Goal: Obtain resource: Obtain resource

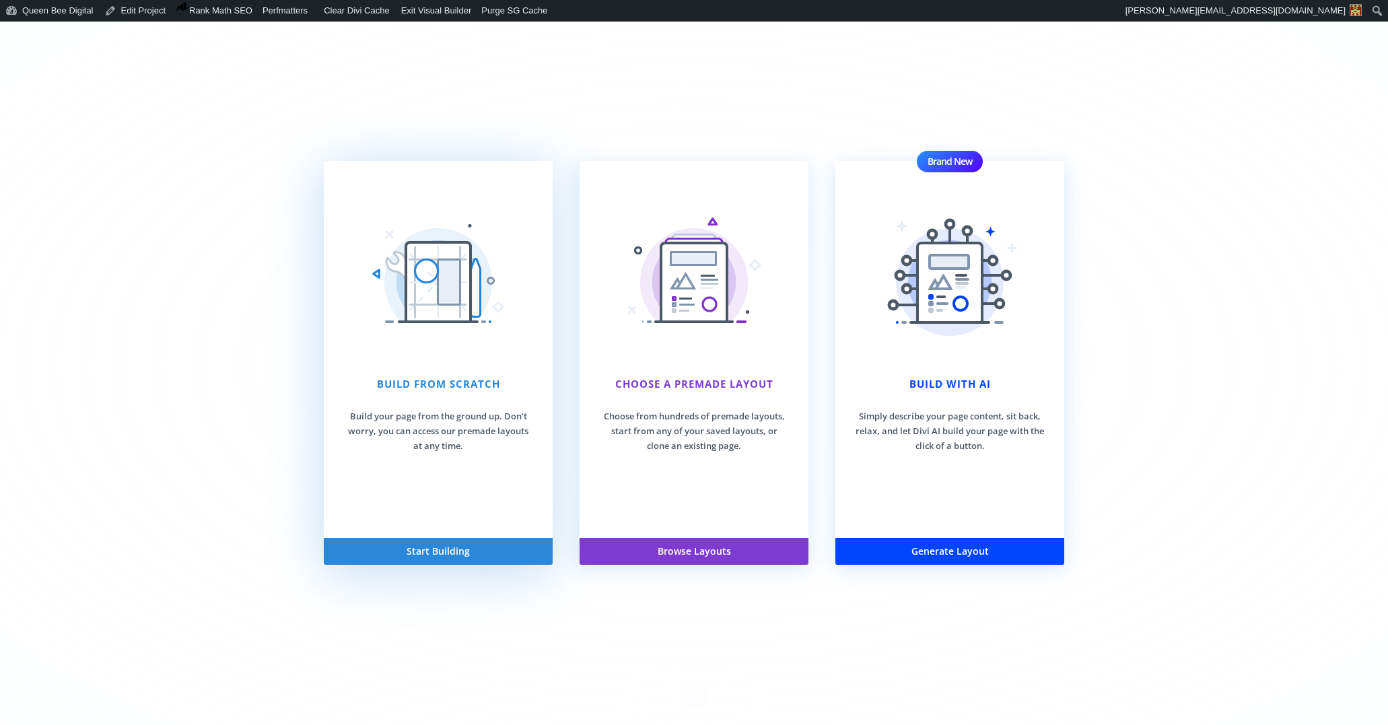
click at [429, 550] on button "Start Building" at bounding box center [438, 551] width 229 height 27
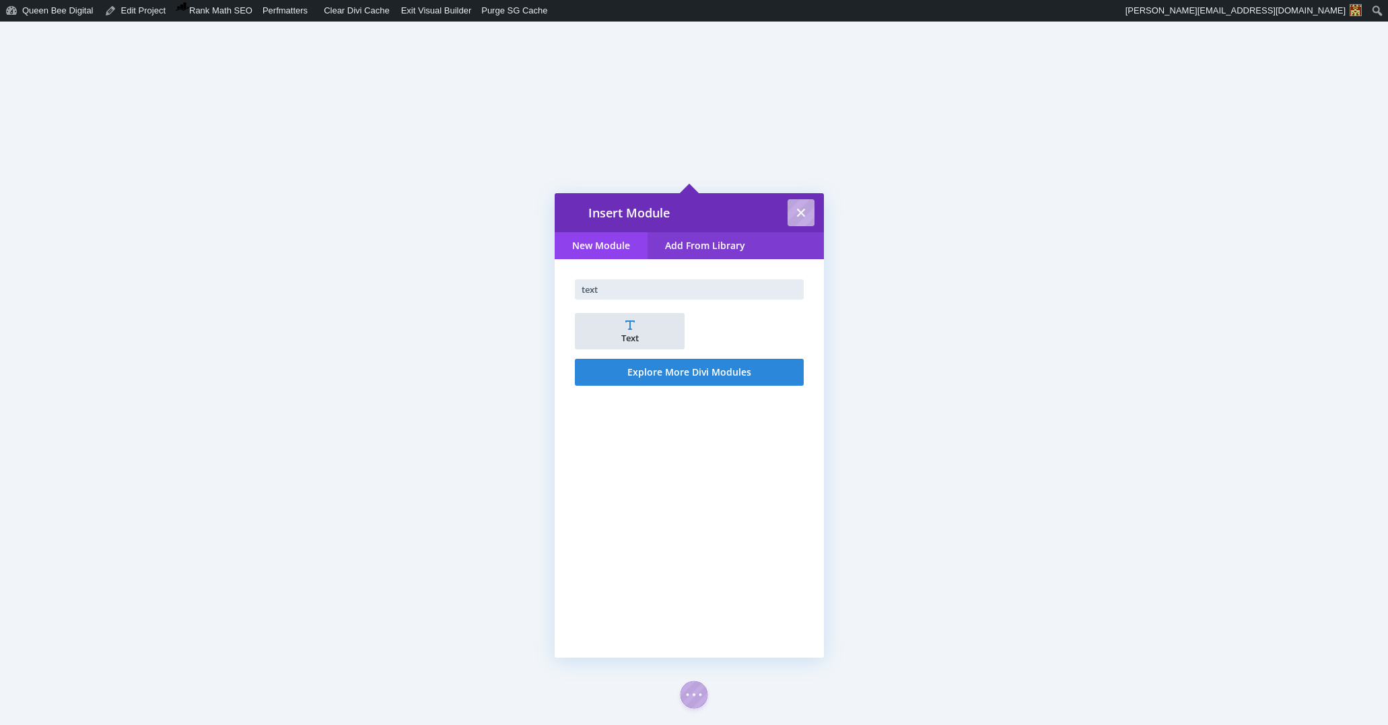
type input "text"
click at [635, 331] on li "Text" at bounding box center [630, 331] width 110 height 36
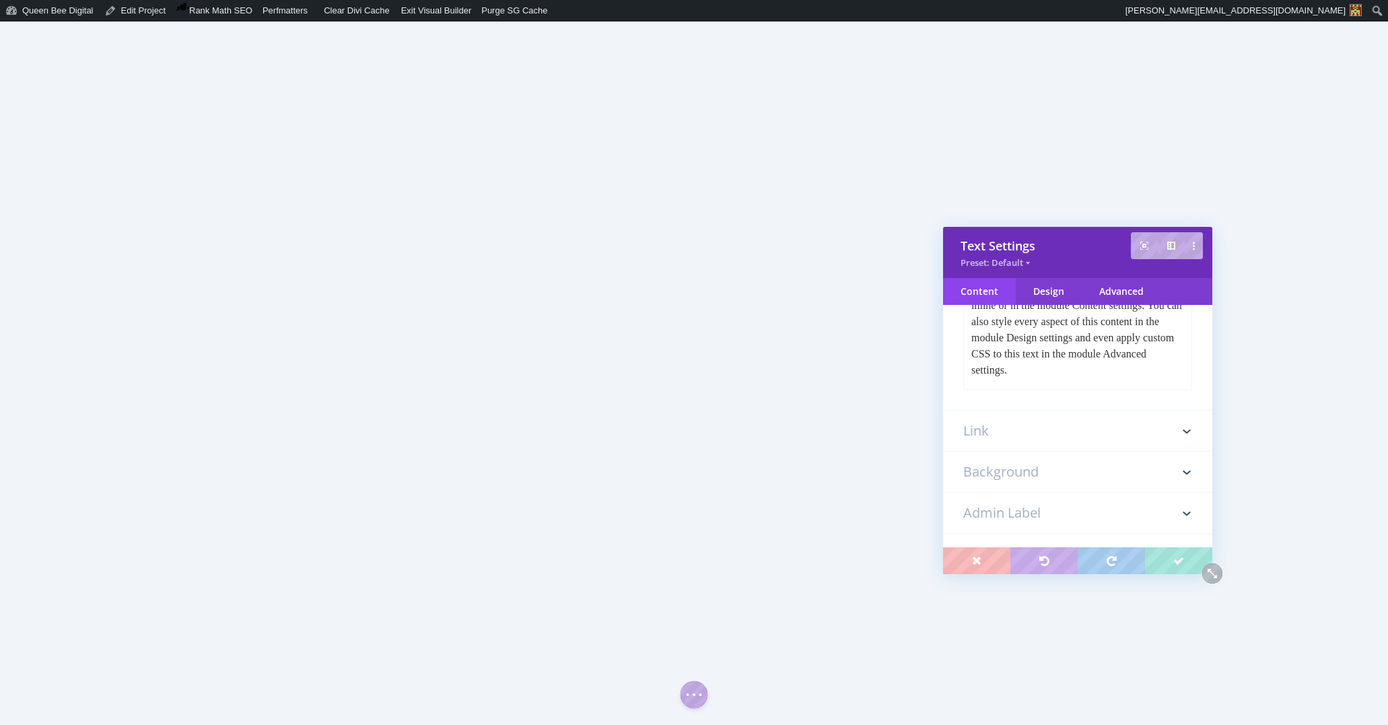
scroll to position [258, 0]
click at [1032, 349] on p "Your content goes here. Edit or remove this text inline or in the module Conten…" at bounding box center [1077, 319] width 213 height 97
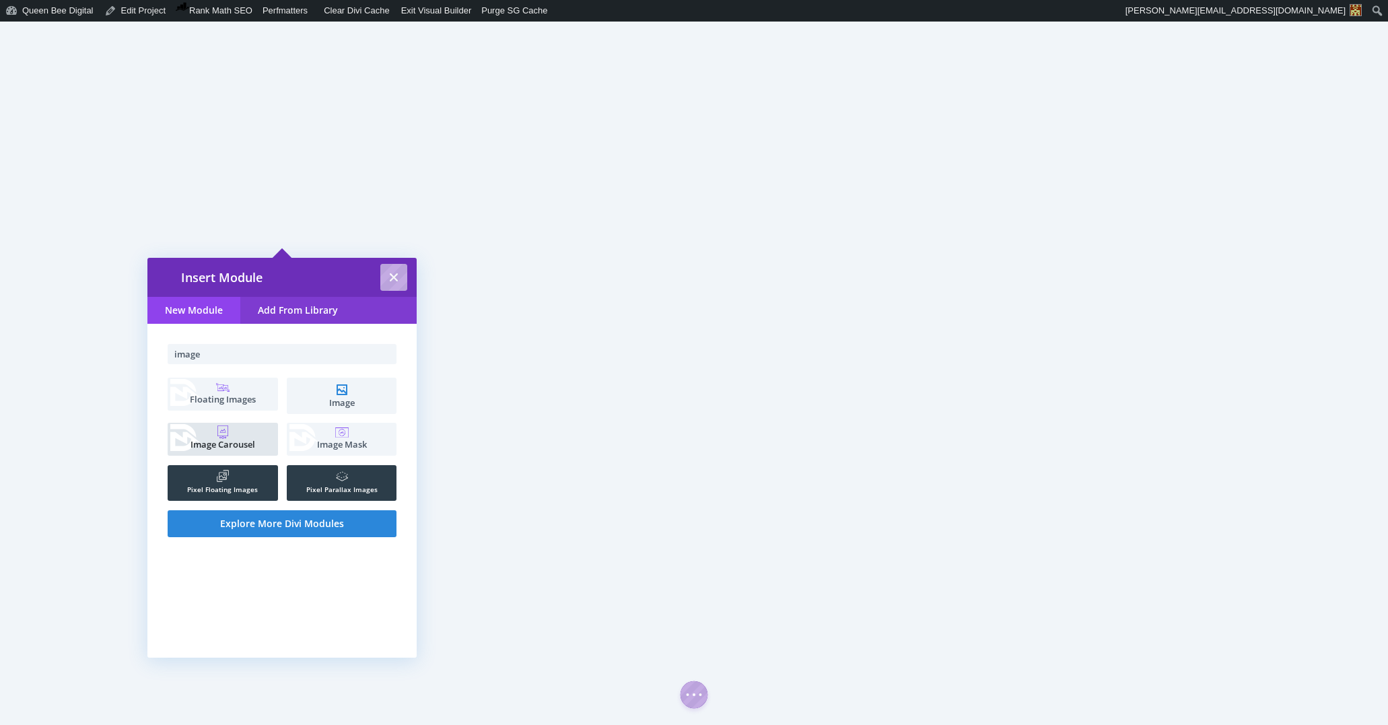
type input "image"
click at [227, 440] on span "Image Carousel" at bounding box center [222, 444] width 96 height 9
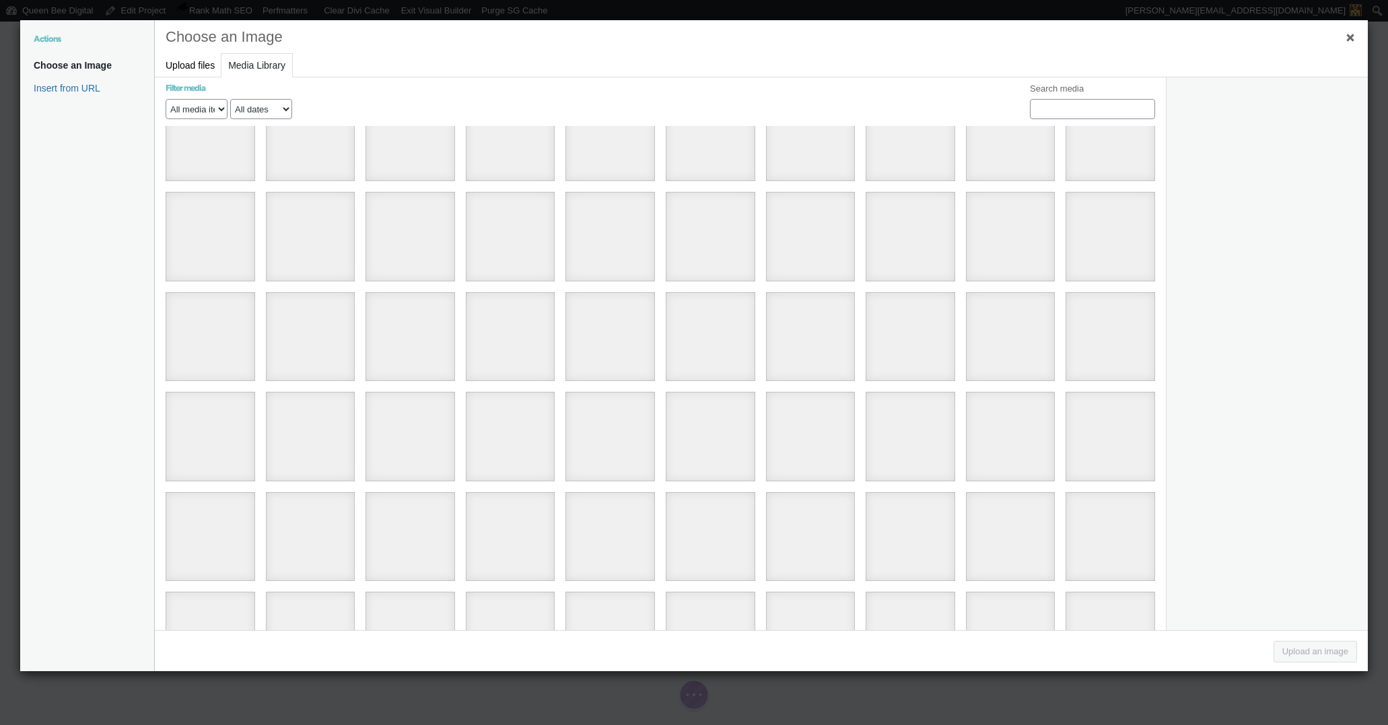
scroll to position [944, 0]
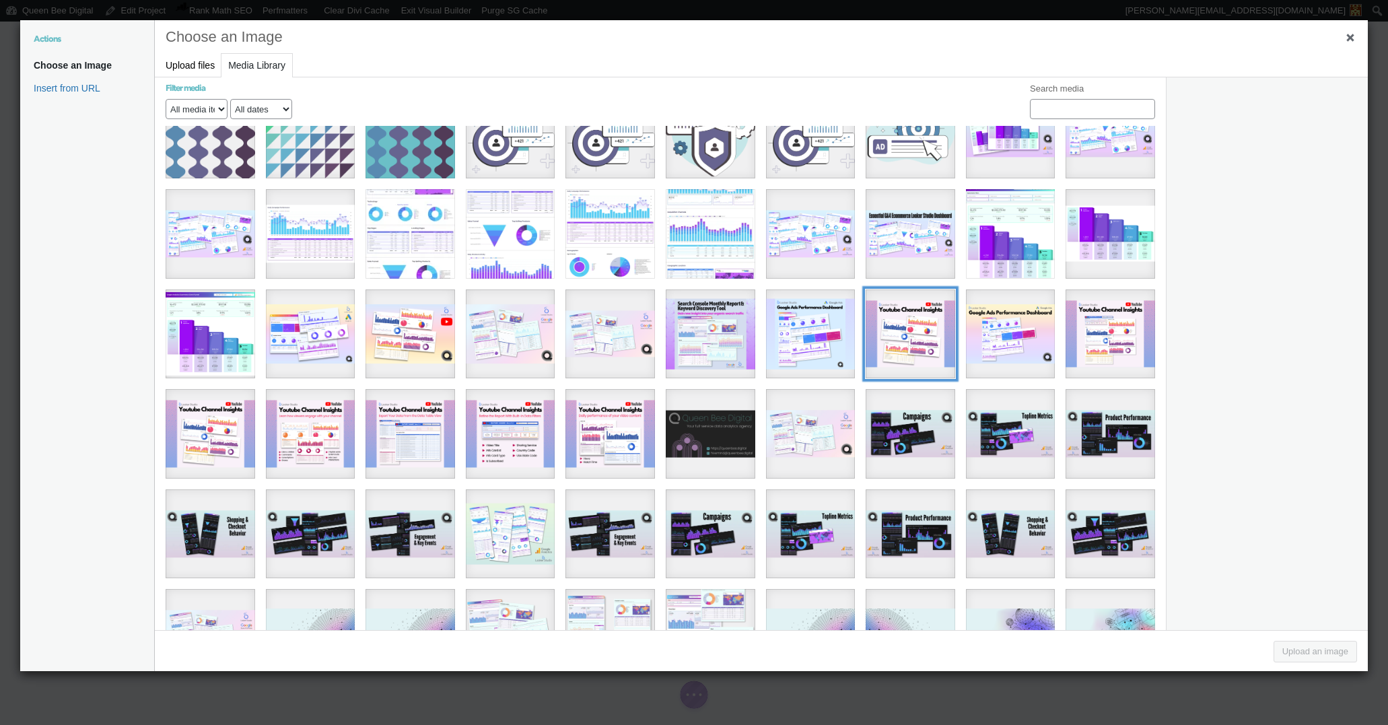
click at [902, 310] on div "51" at bounding box center [911, 334] width 90 height 90
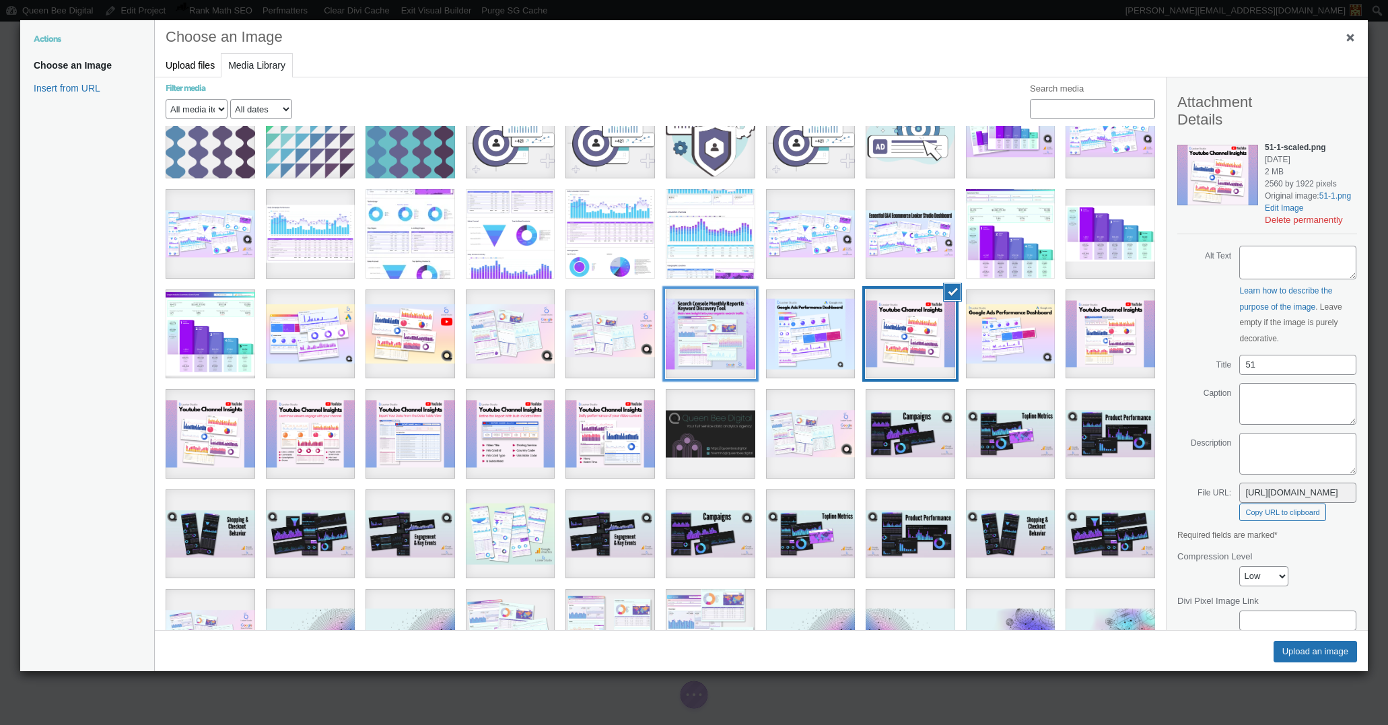
click at [711, 314] on div "48" at bounding box center [711, 334] width 90 height 90
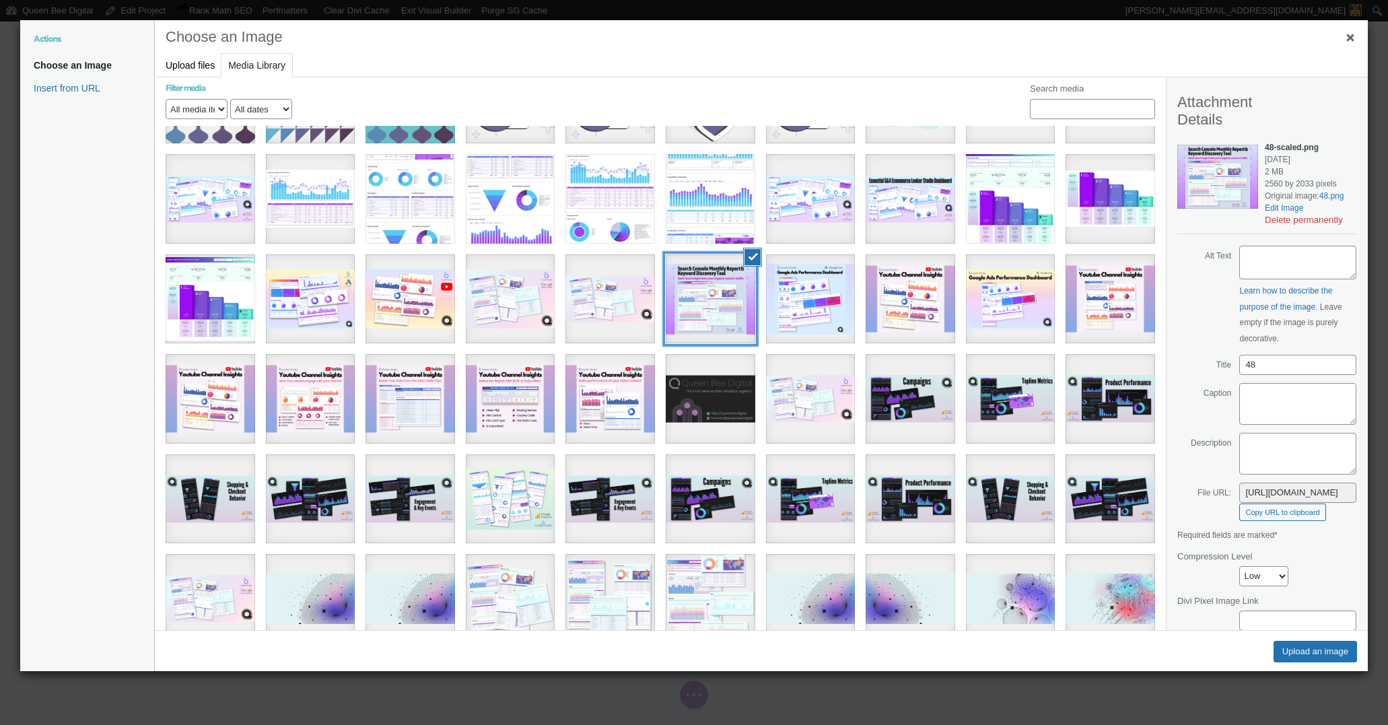
scroll to position [981, 0]
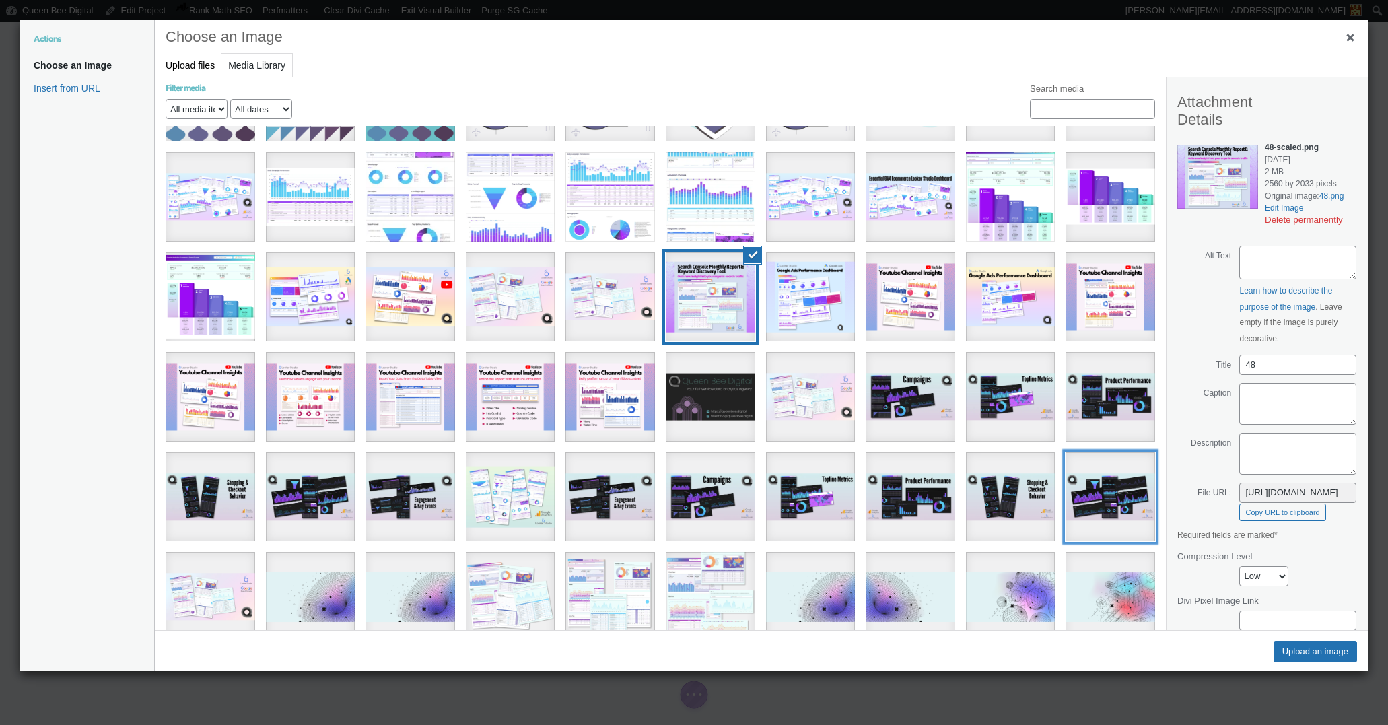
click at [1109, 483] on div "QBD-Looker-Studio-Dashboard-Reseale-Cover-Shots-956-x-504-px-1" at bounding box center [1111, 497] width 90 height 90
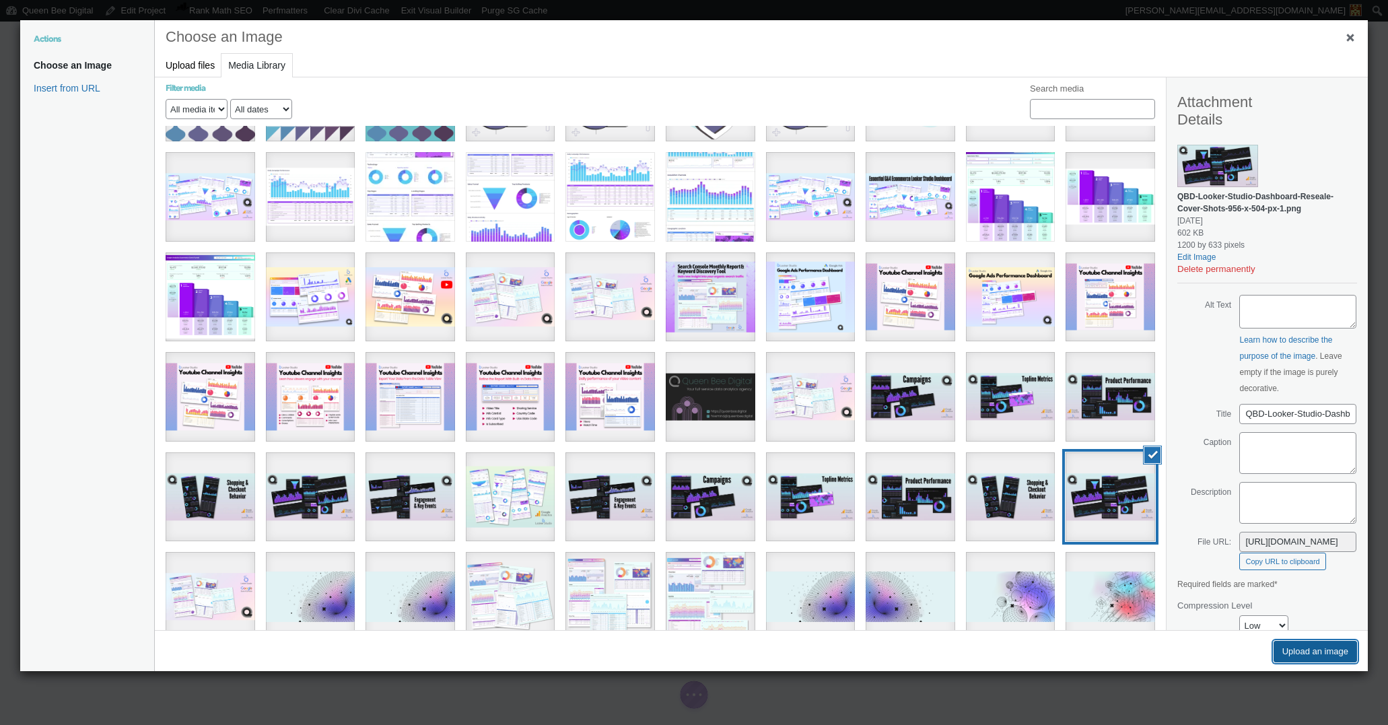
click at [1311, 650] on button "Upload an image" at bounding box center [1315, 652] width 83 height 22
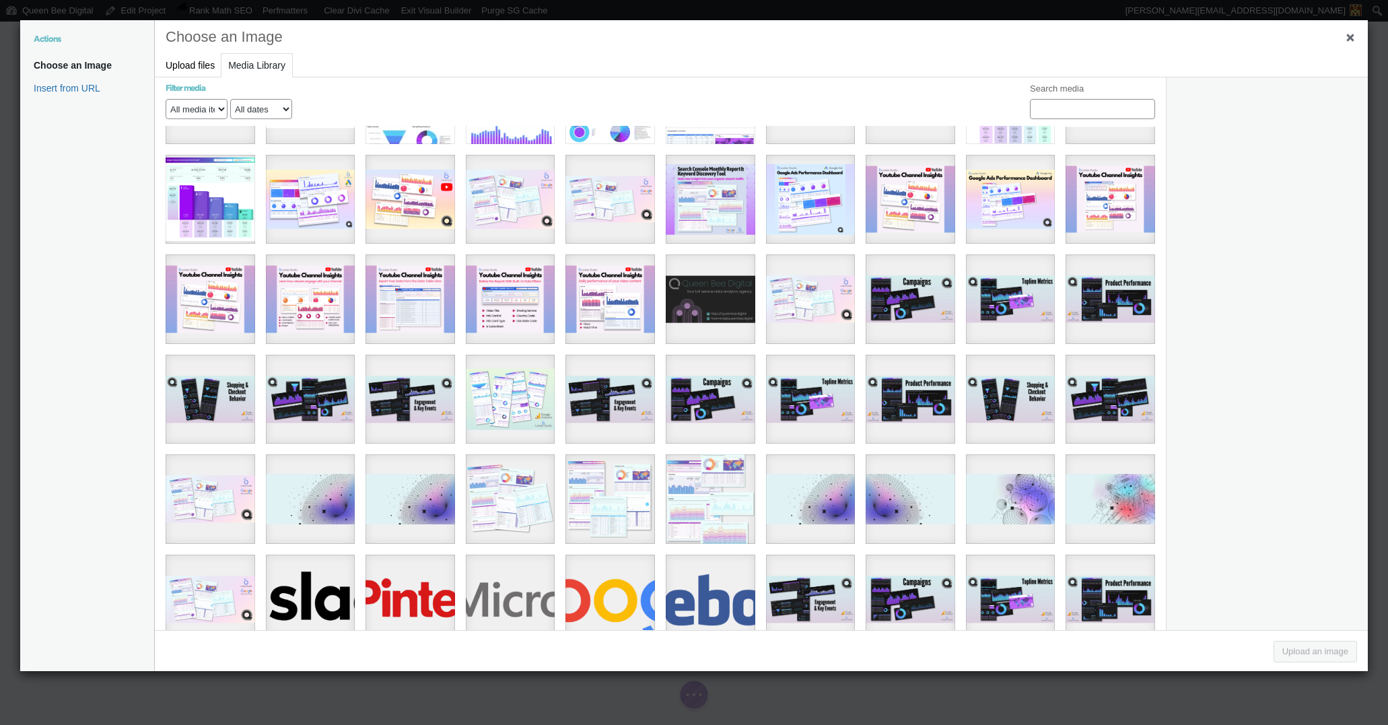
scroll to position [1081, 0]
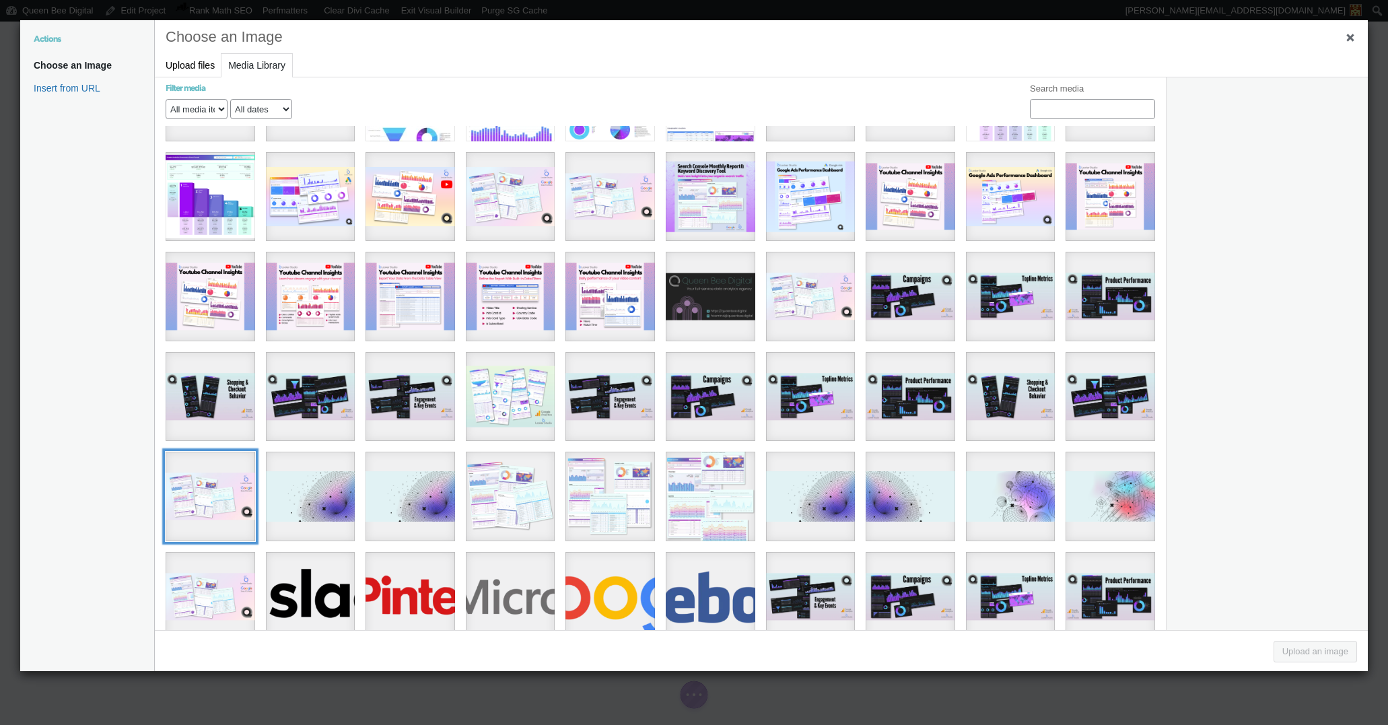
click at [209, 479] on div "optimized-search-console-main-product-image" at bounding box center [211, 497] width 90 height 90
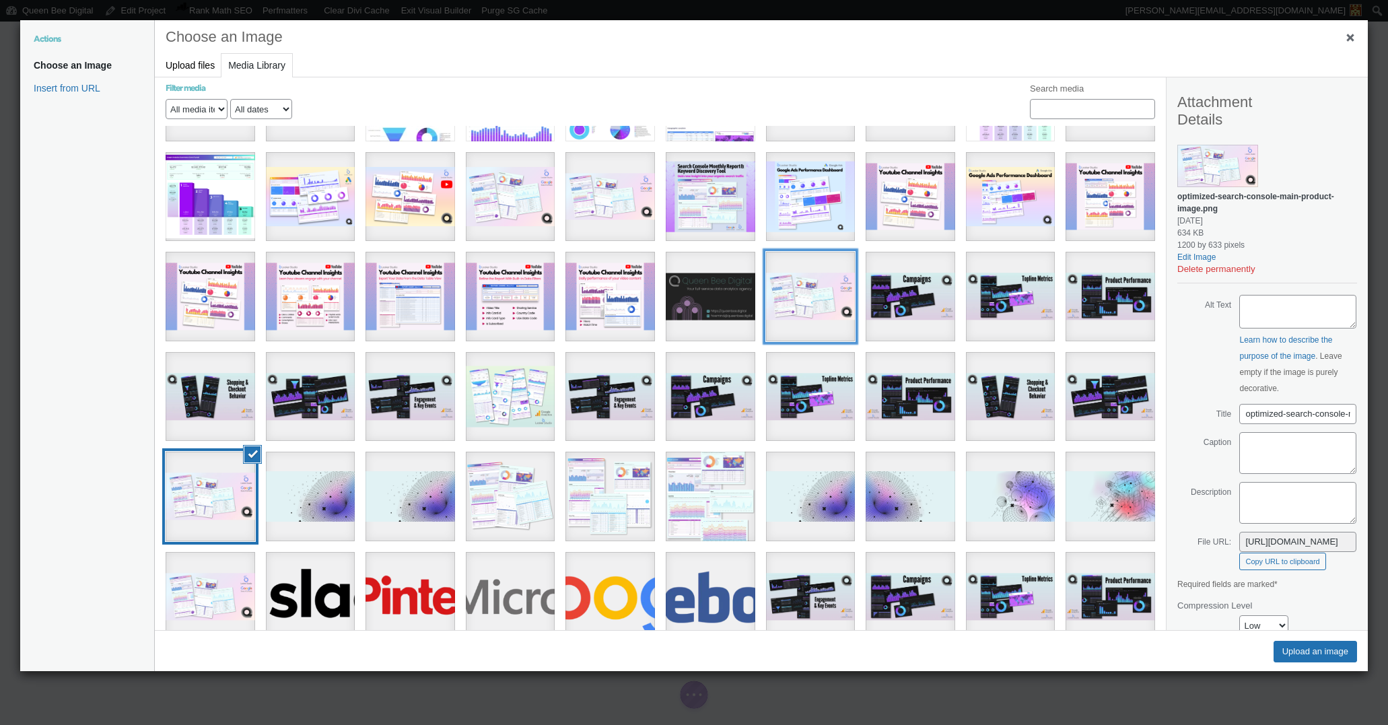
click at [798, 281] on div "QBD-Looker-Studio-Dashboard-Reseale-Cover-Shots-956-x-504-px-2" at bounding box center [811, 297] width 90 height 90
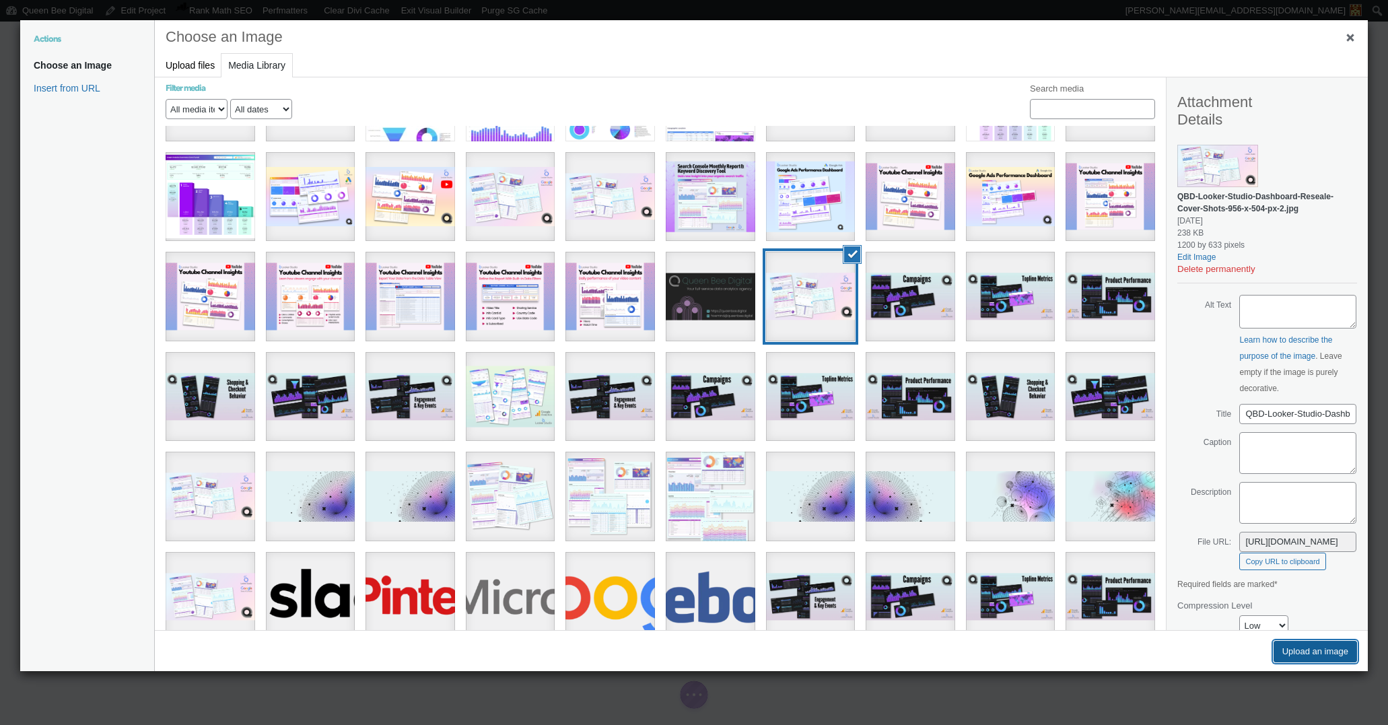
click at [1312, 648] on button "Upload an image" at bounding box center [1315, 652] width 83 height 22
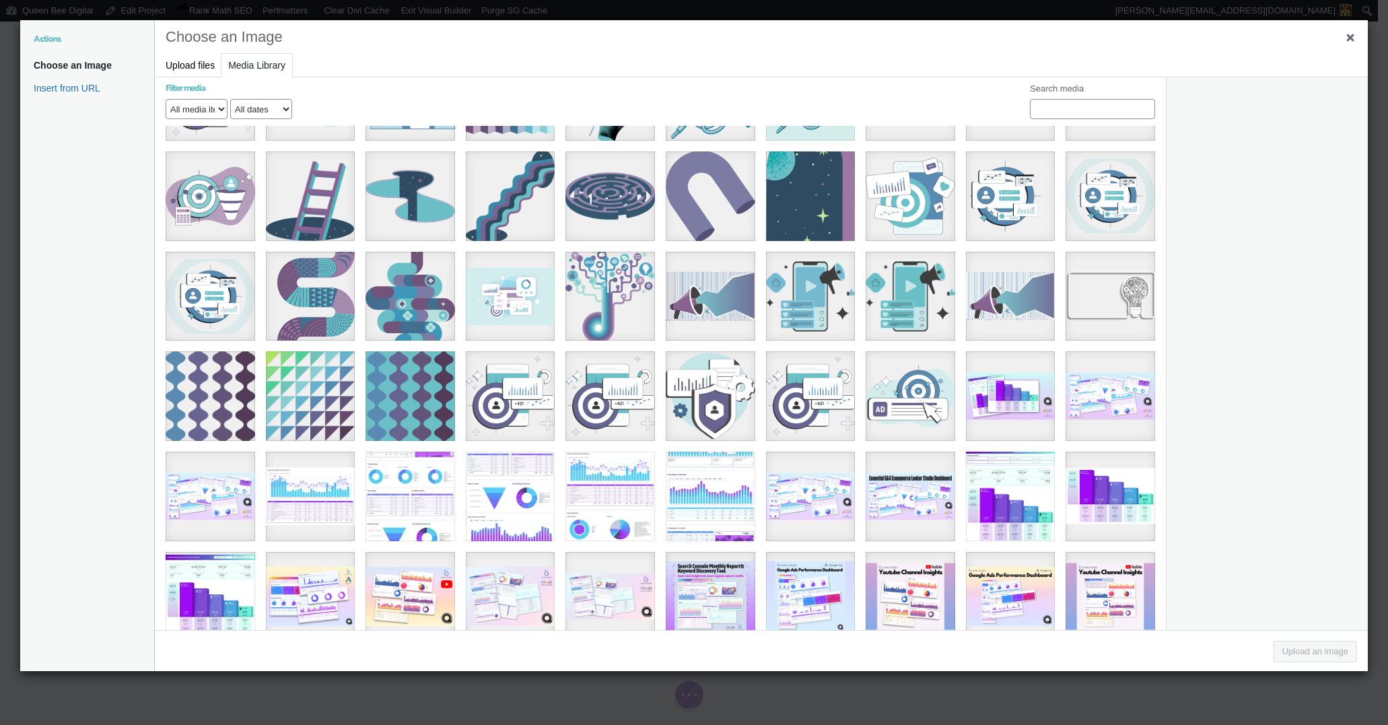
scroll to position [683, 0]
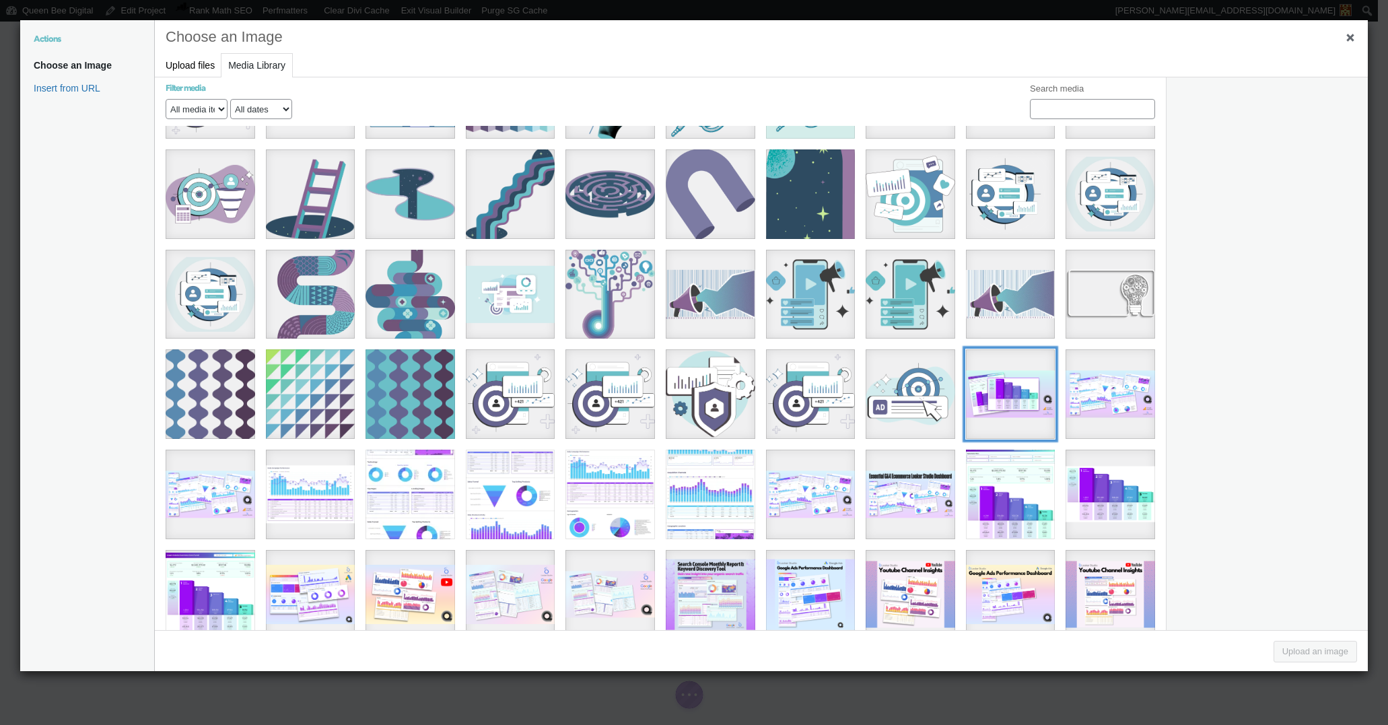
click at [1000, 384] on div "11" at bounding box center [1011, 394] width 90 height 90
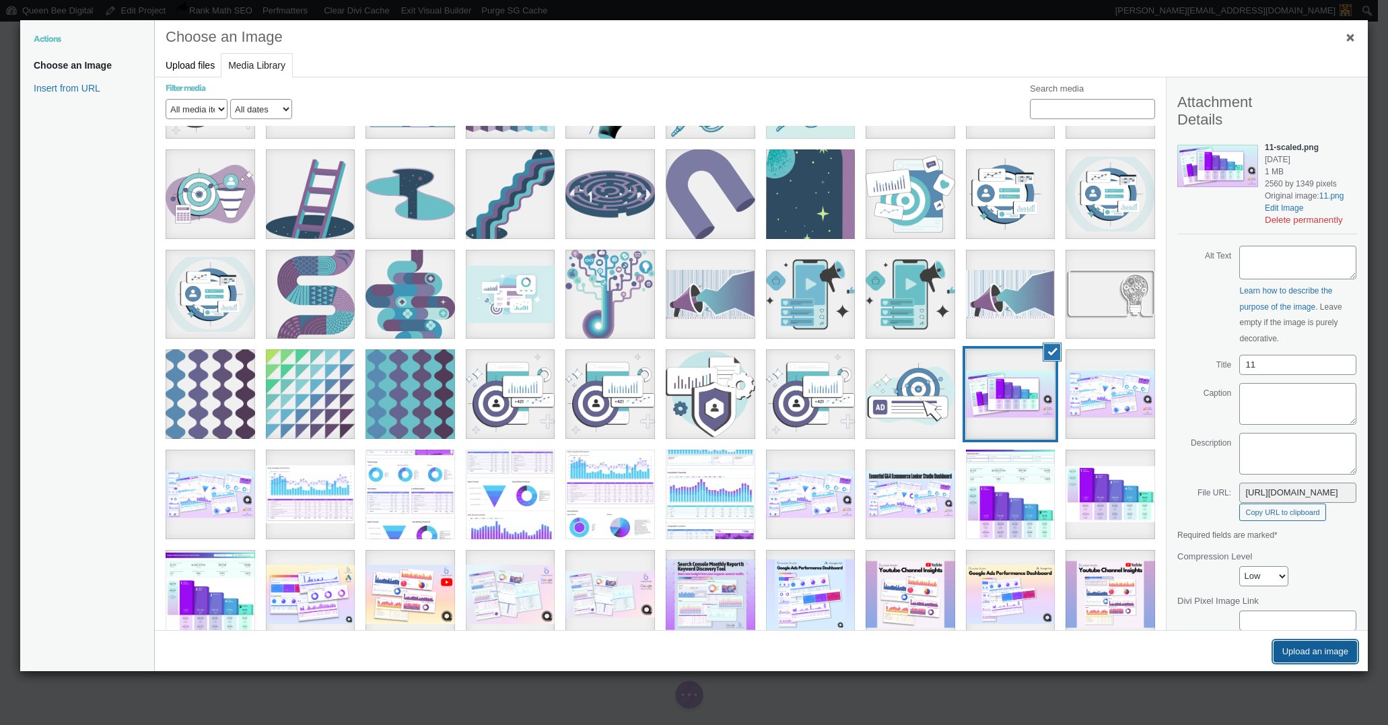
click at [1327, 653] on button "Upload an image" at bounding box center [1315, 652] width 83 height 22
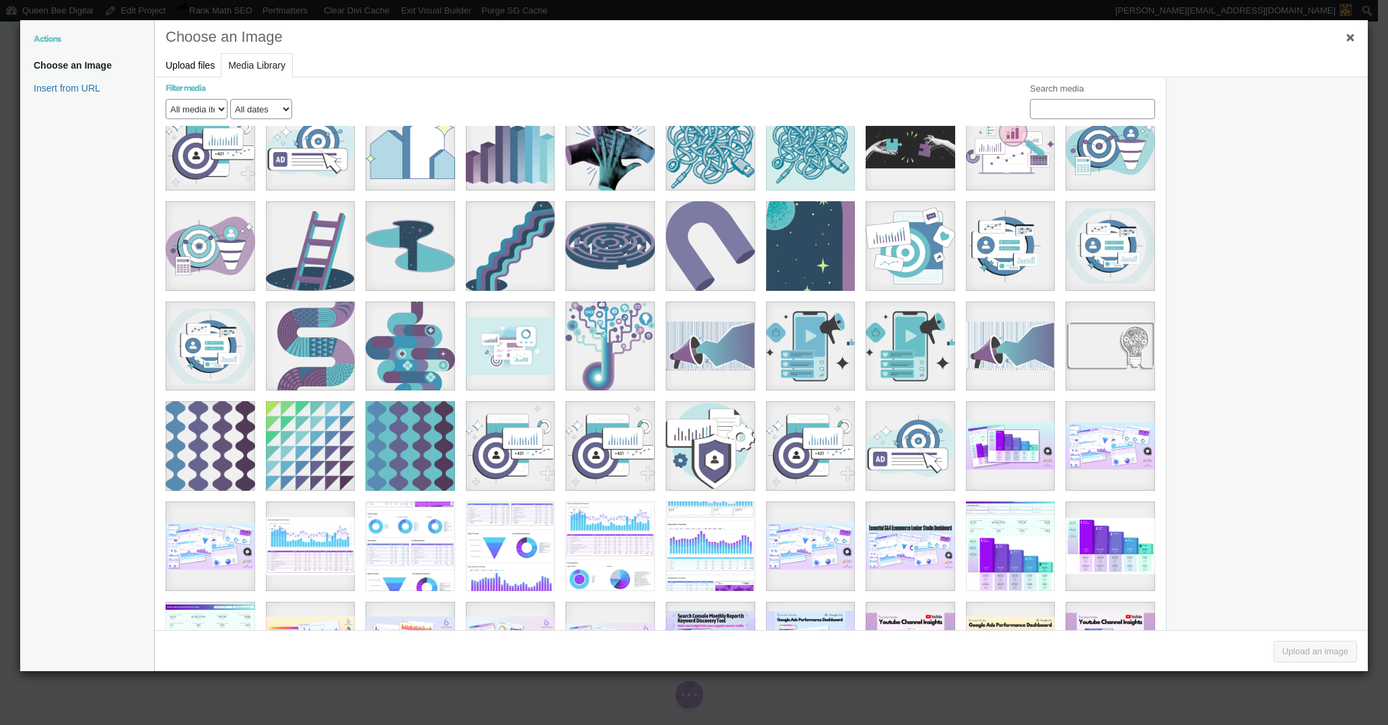
scroll to position [635, 0]
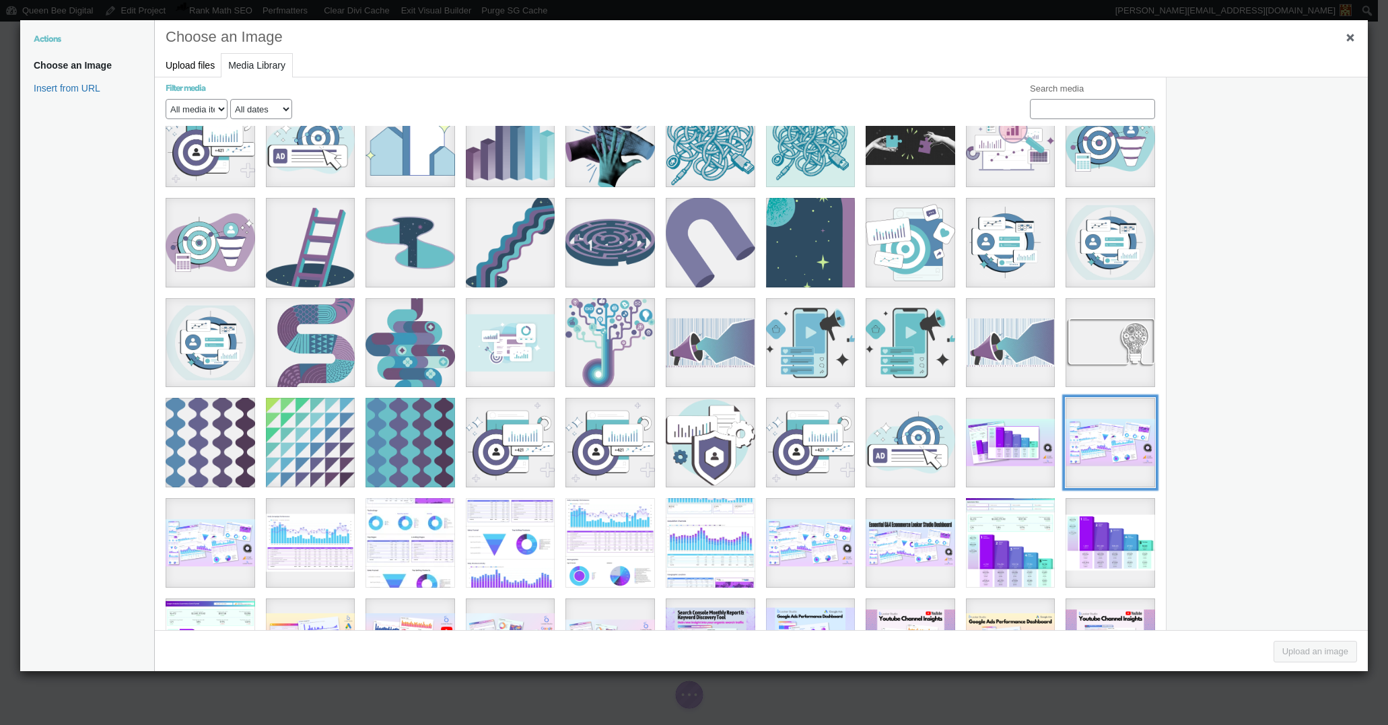
click at [1117, 430] on div "10" at bounding box center [1111, 443] width 90 height 90
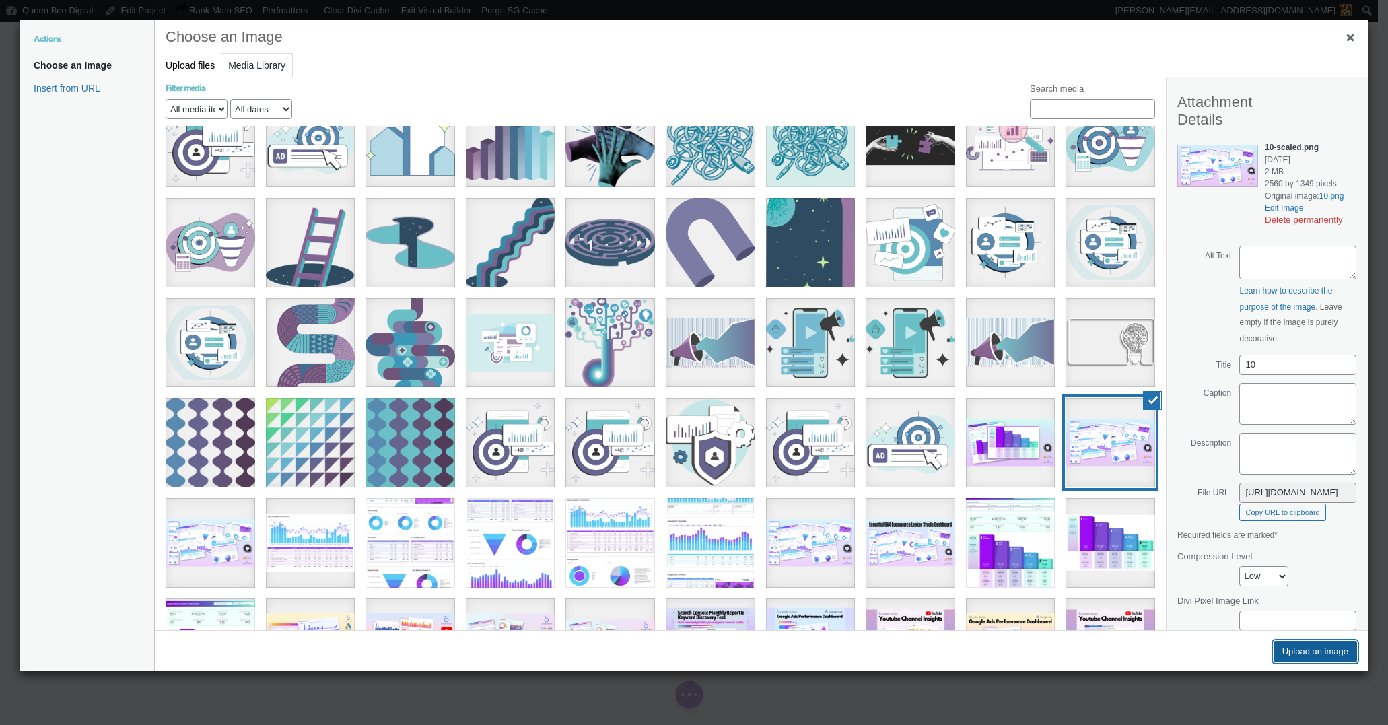
click at [1318, 650] on button "Upload an image" at bounding box center [1315, 652] width 83 height 22
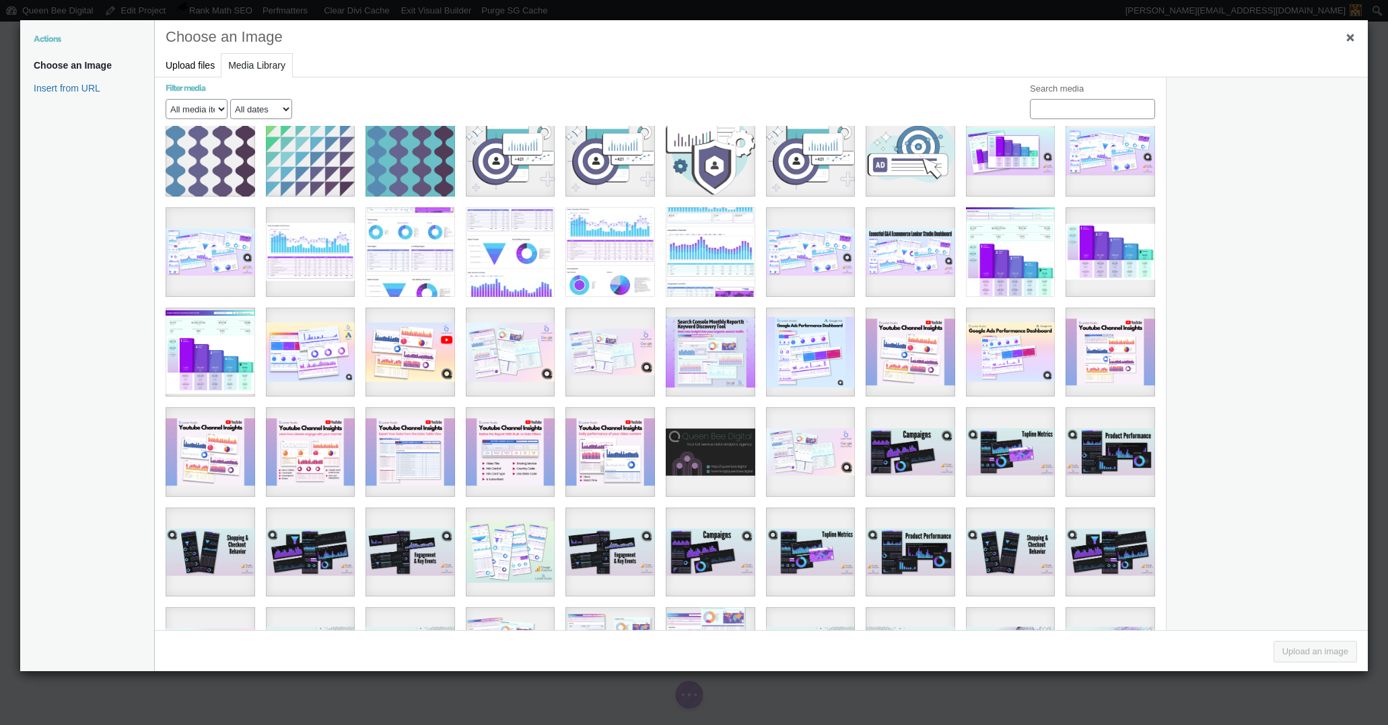
scroll to position [936, 0]
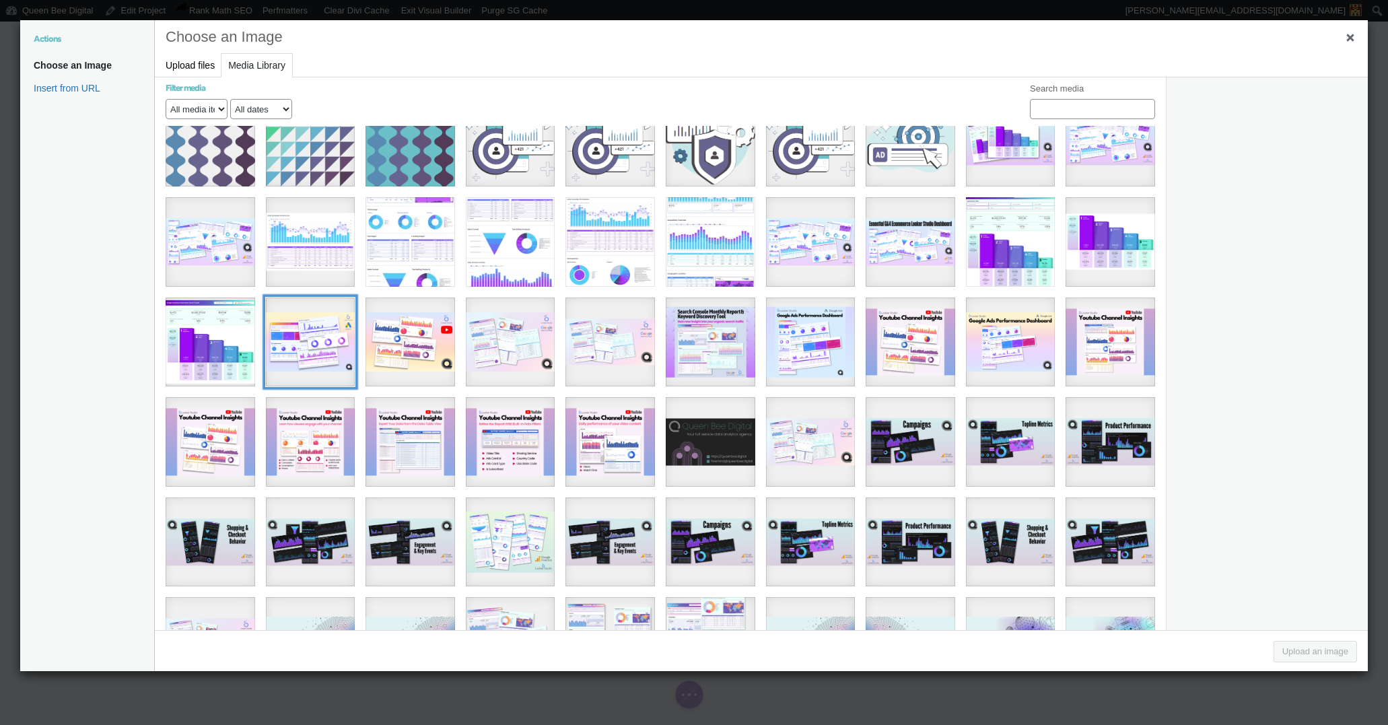
click at [311, 324] on div "[QBD] Looker Studio Dashboard Reseale Cover Shots (956 x 504 px) - Google Ads L…" at bounding box center [311, 343] width 90 height 90
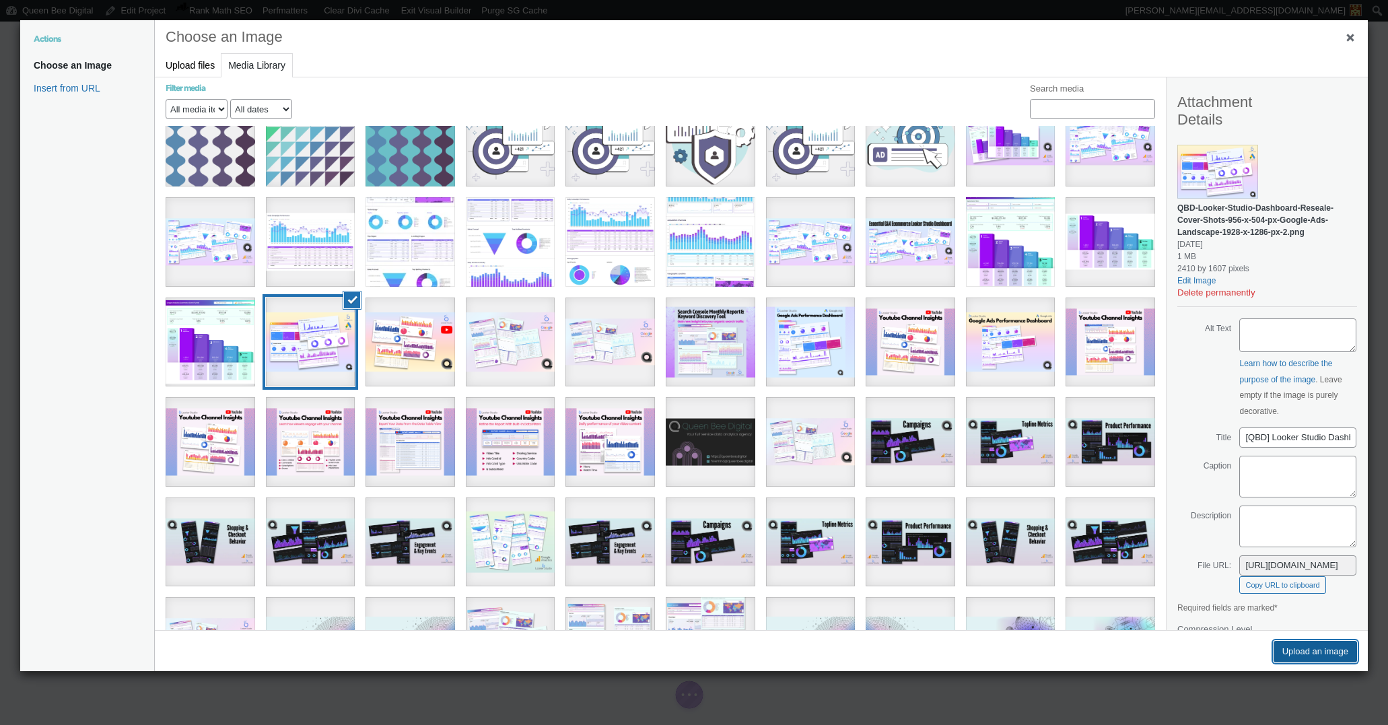
click at [1311, 651] on button "Upload an image" at bounding box center [1315, 652] width 83 height 22
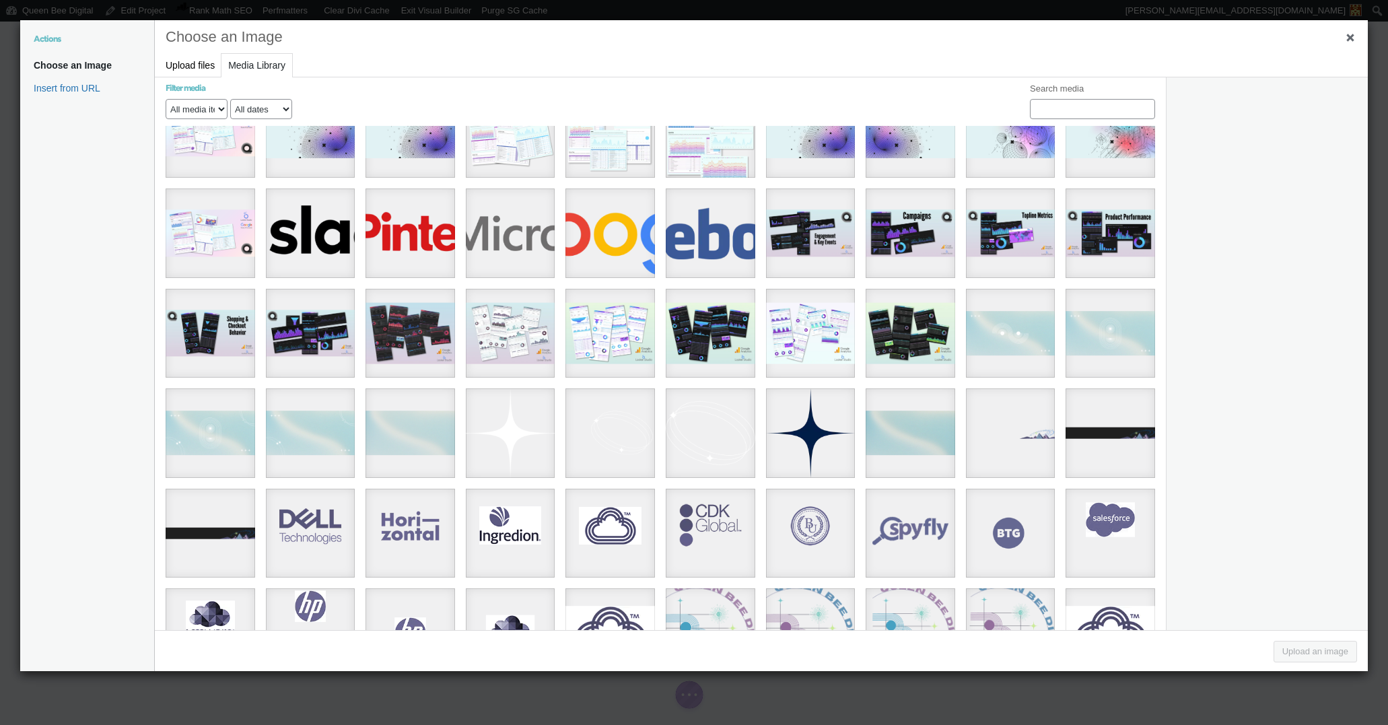
scroll to position [1491, 0]
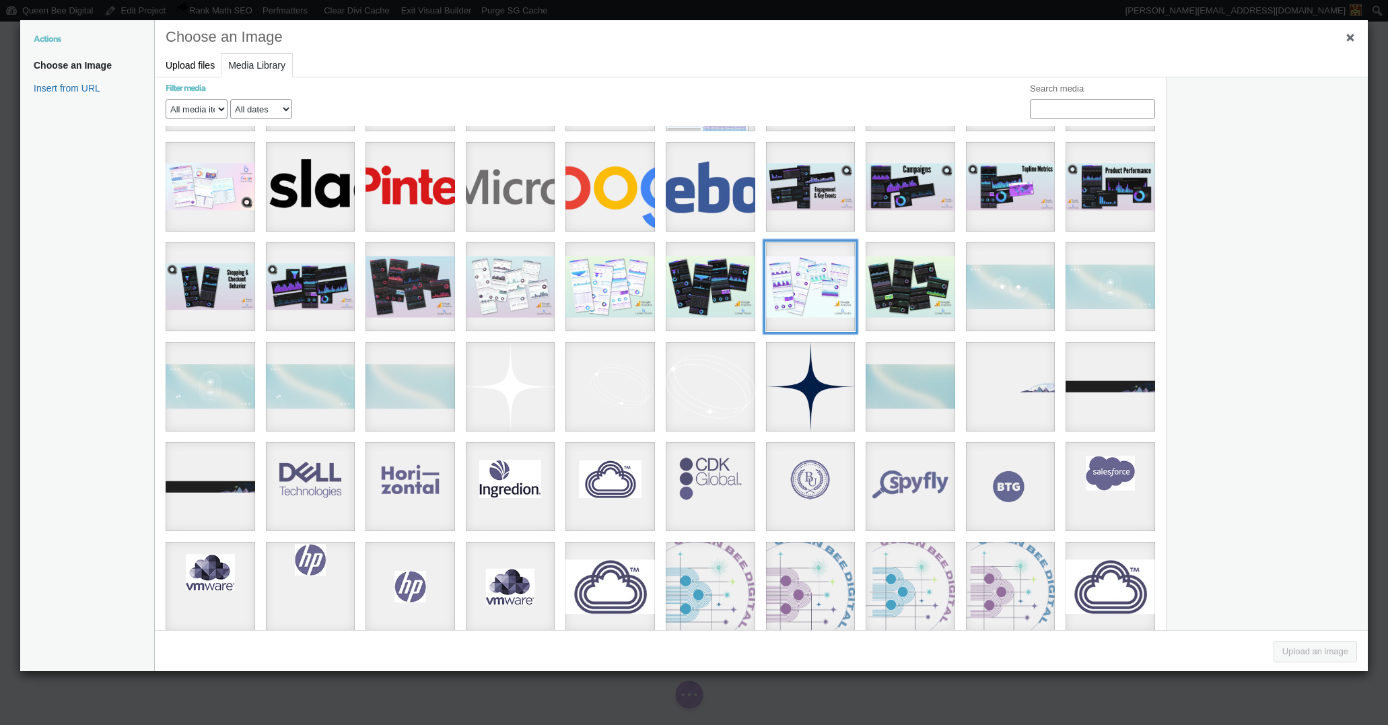
click at [814, 279] on div "C36785N (580 x 440 px) copy" at bounding box center [811, 287] width 90 height 90
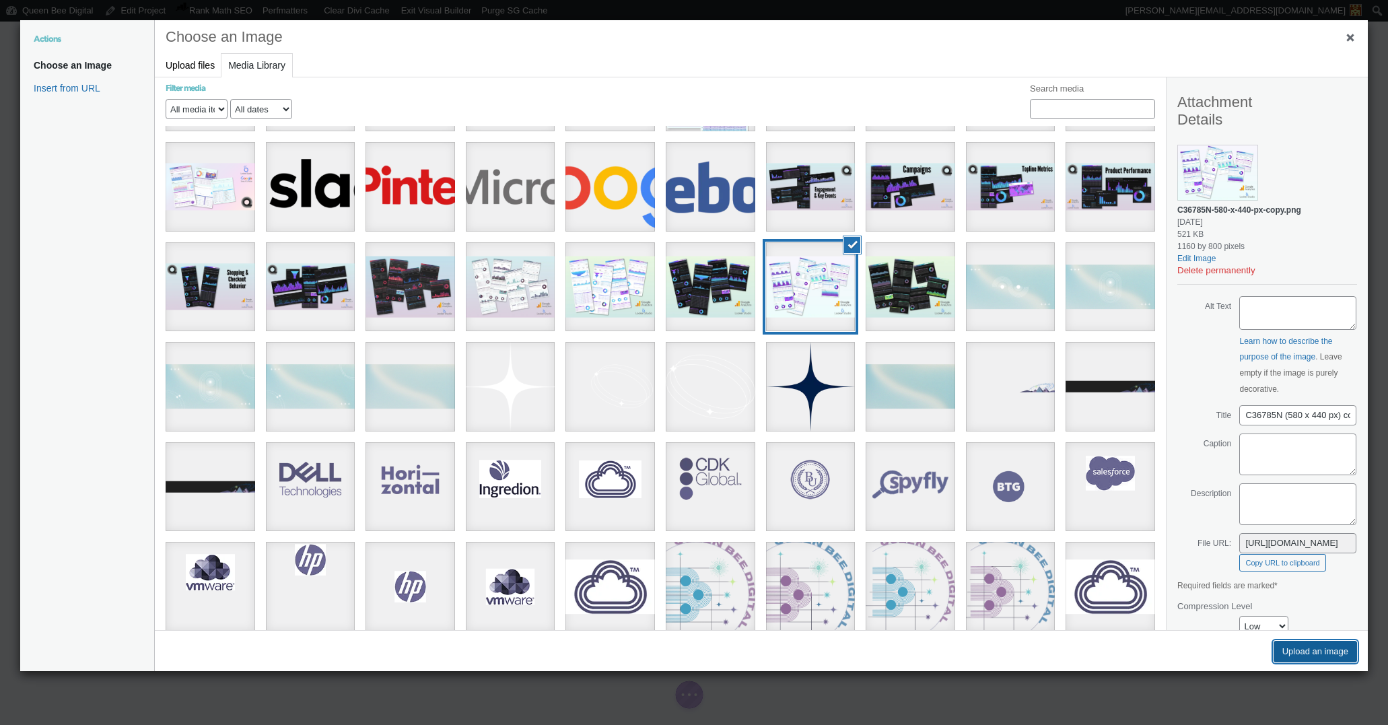
click at [1326, 648] on button "Upload an image" at bounding box center [1315, 652] width 83 height 22
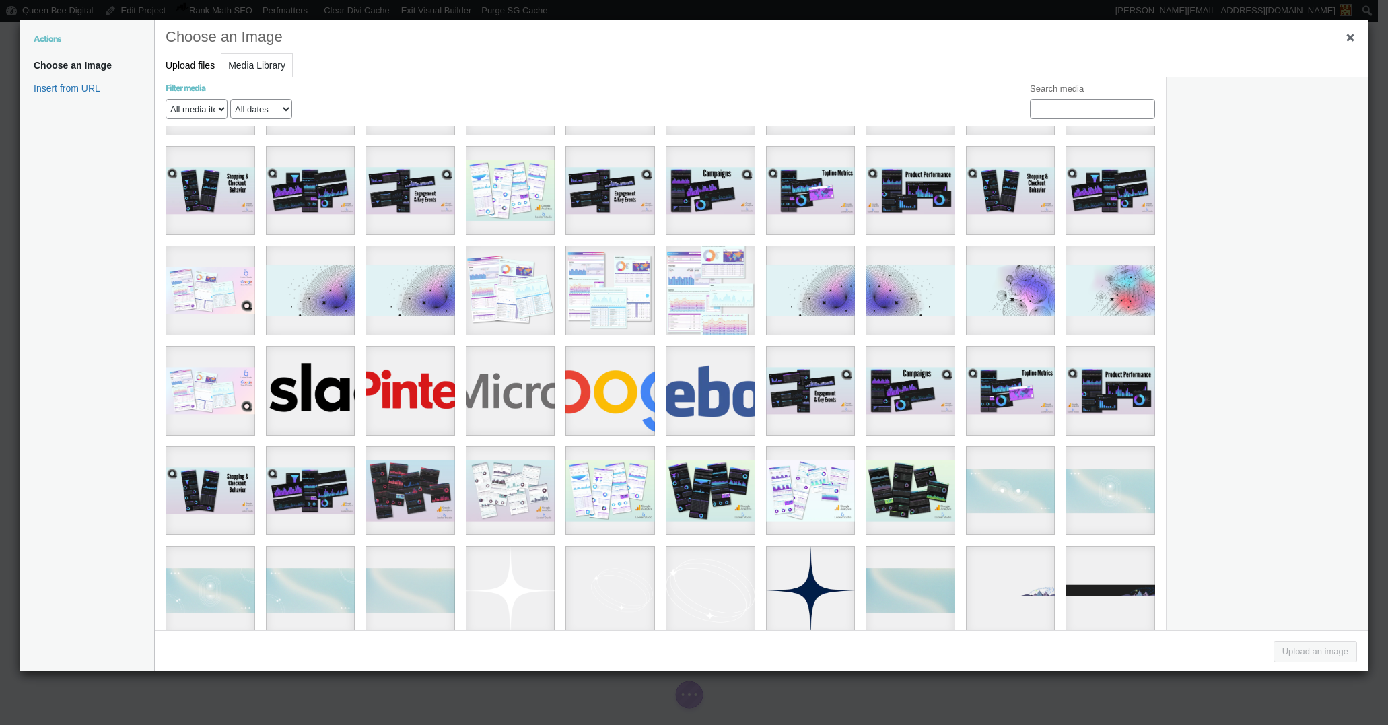
scroll to position [1290, 0]
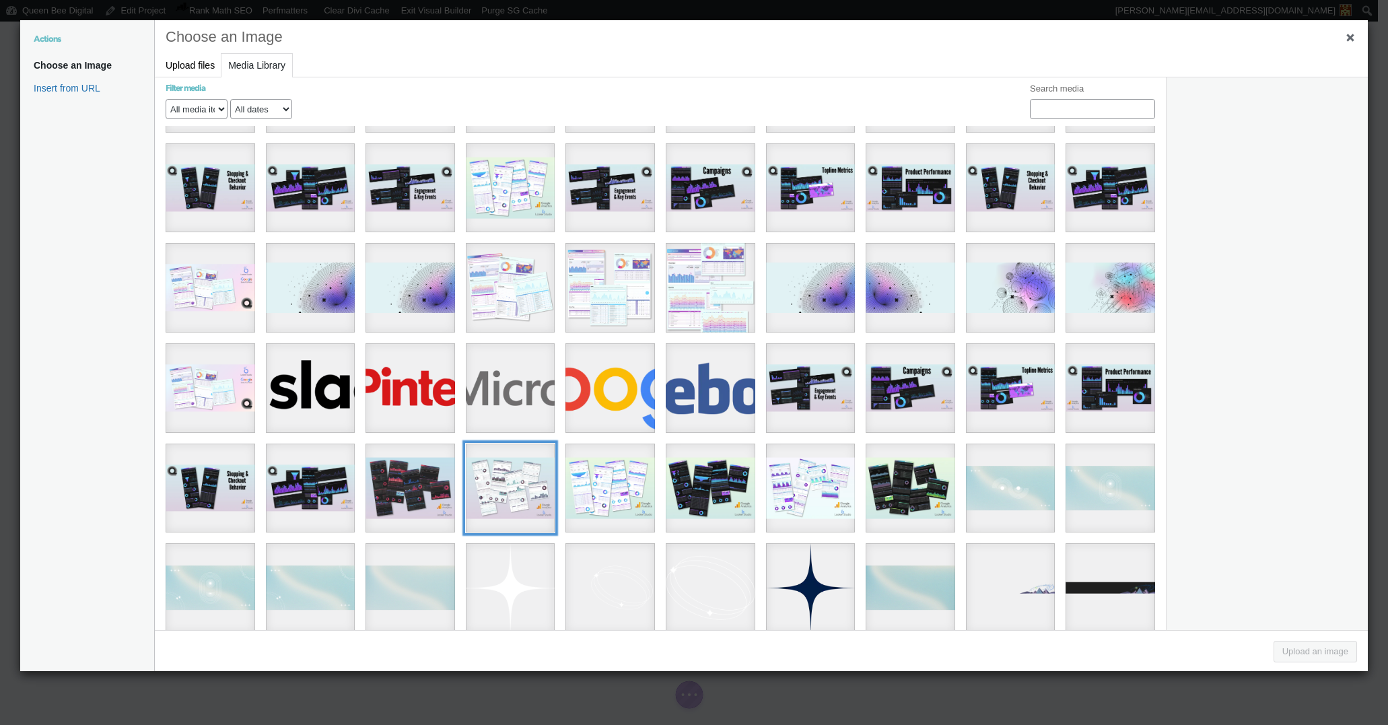
click at [516, 474] on div "10" at bounding box center [511, 489] width 90 height 90
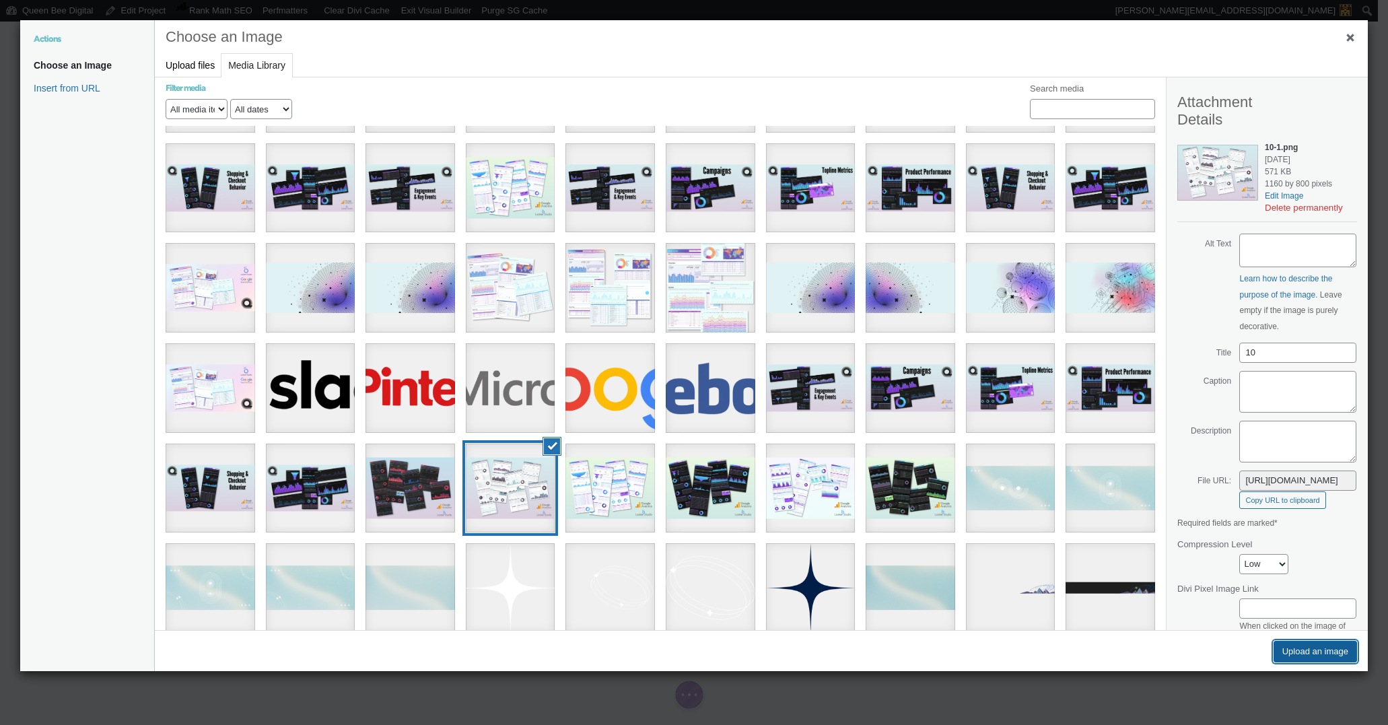
click at [1320, 652] on button "Upload an image" at bounding box center [1315, 652] width 83 height 22
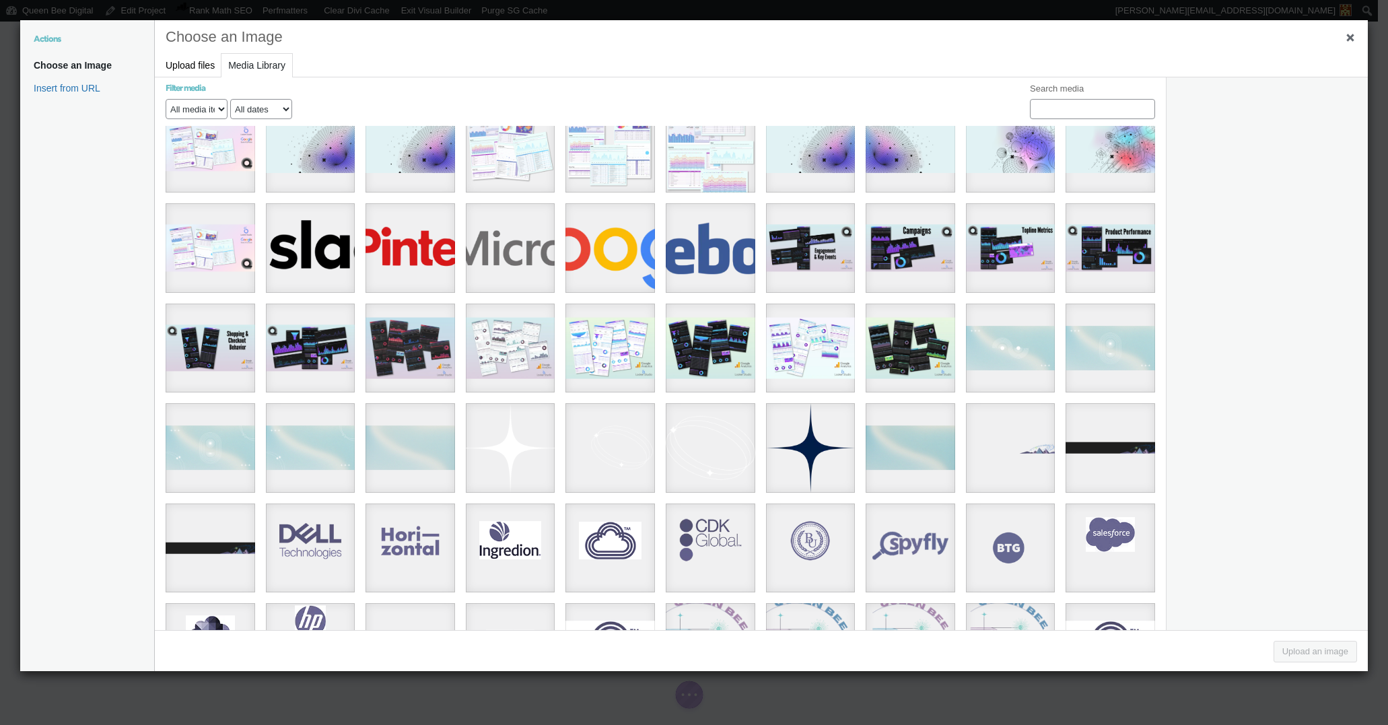
scroll to position [1434, 0]
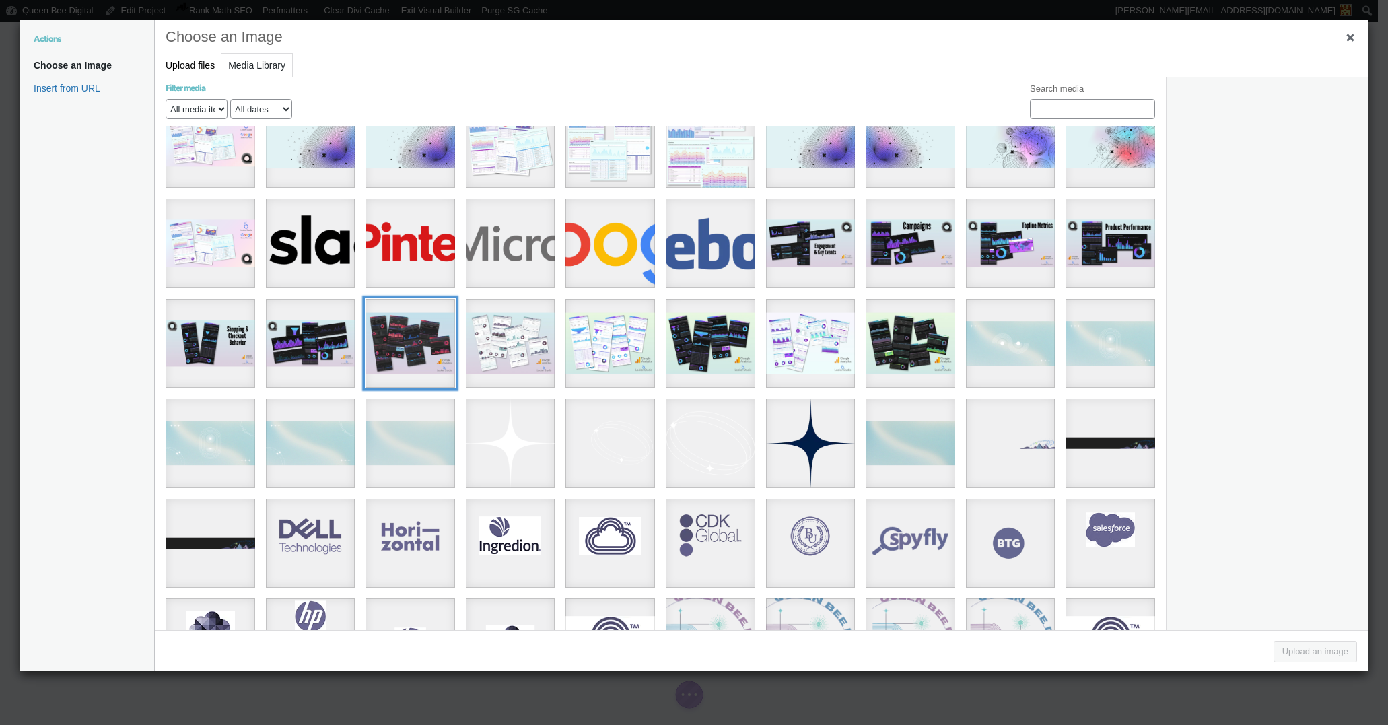
click at [411, 320] on div "12" at bounding box center [411, 344] width 90 height 90
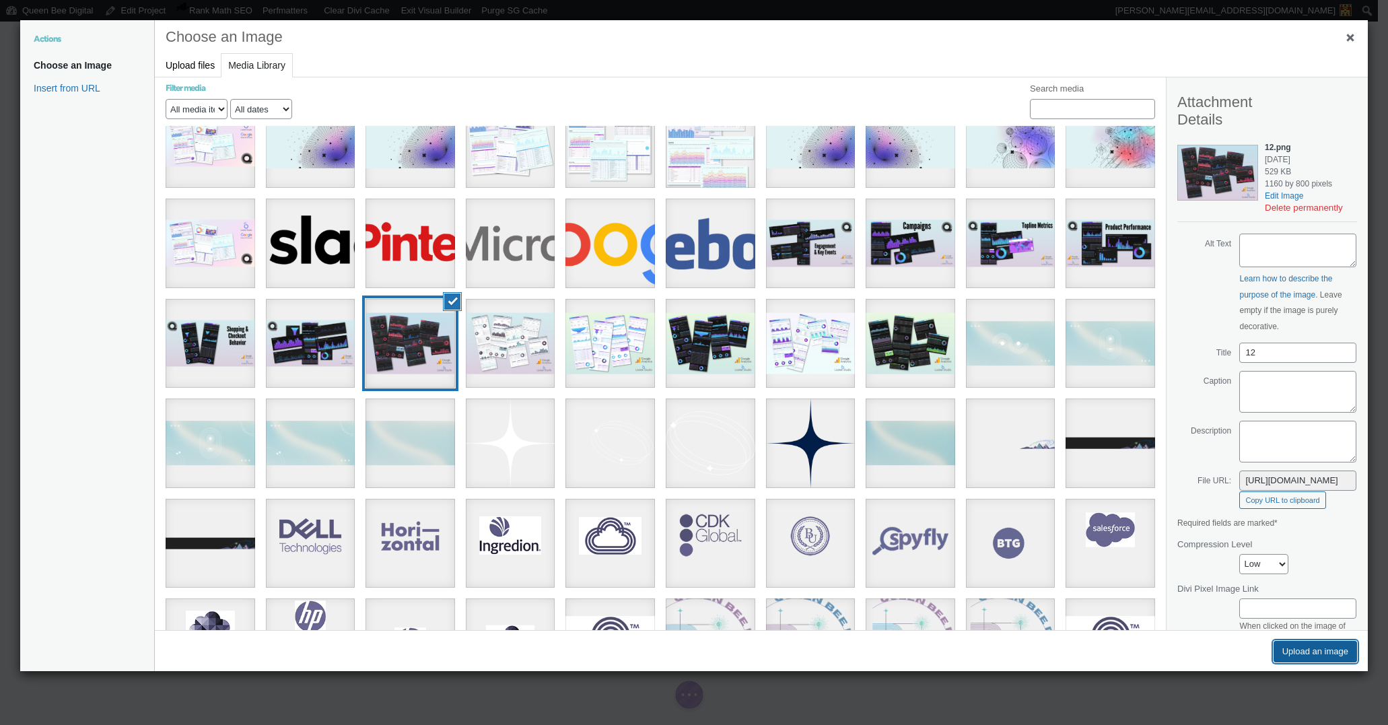
click at [1321, 651] on button "Upload an image" at bounding box center [1315, 652] width 83 height 22
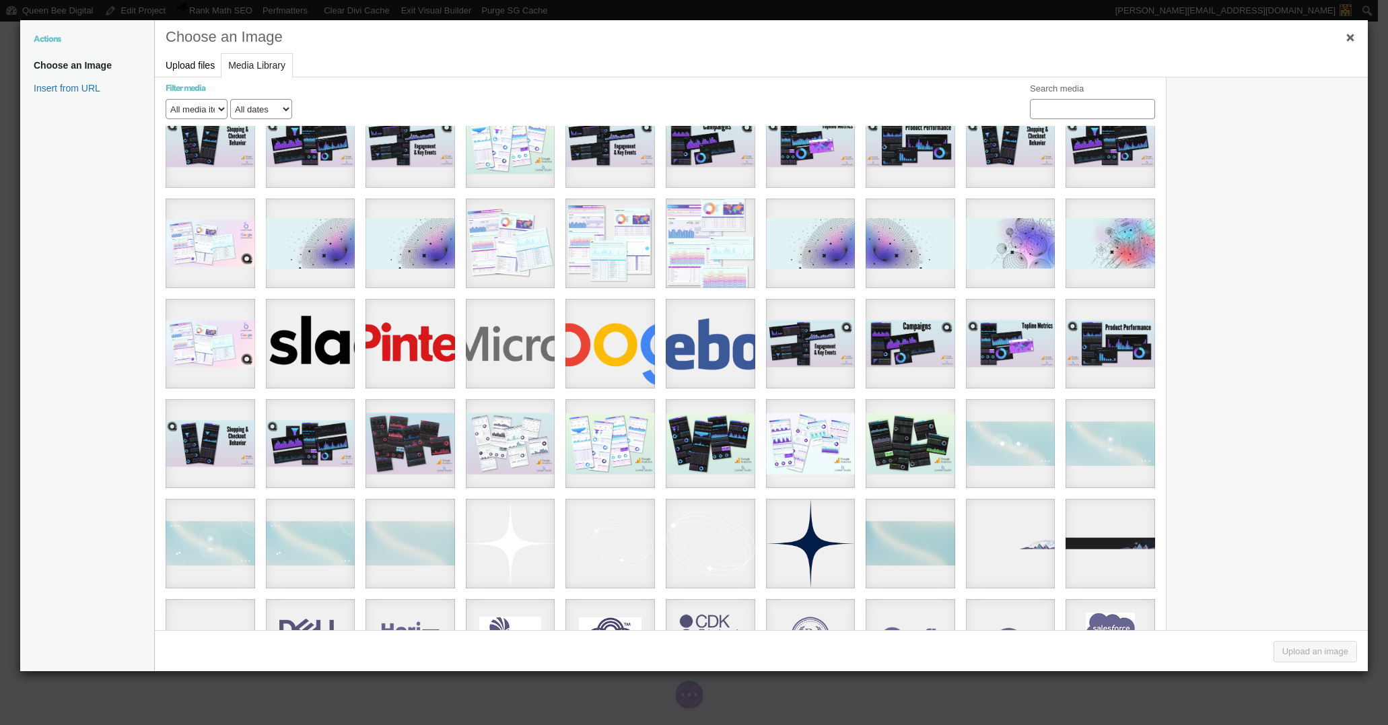
scroll to position [1335, 0]
click at [911, 429] on div "C36785N (580 x 440 px) (4)" at bounding box center [911, 443] width 90 height 90
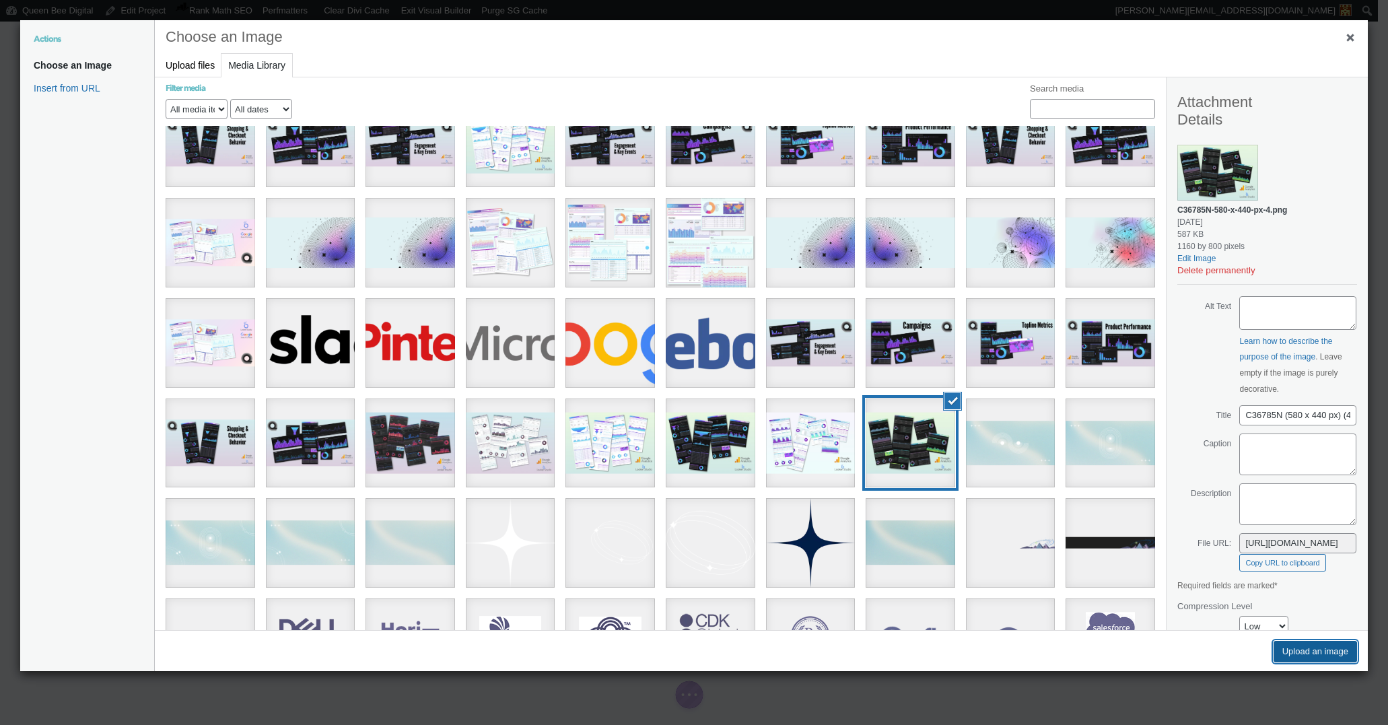
click at [1314, 656] on button "Upload an image" at bounding box center [1315, 652] width 83 height 22
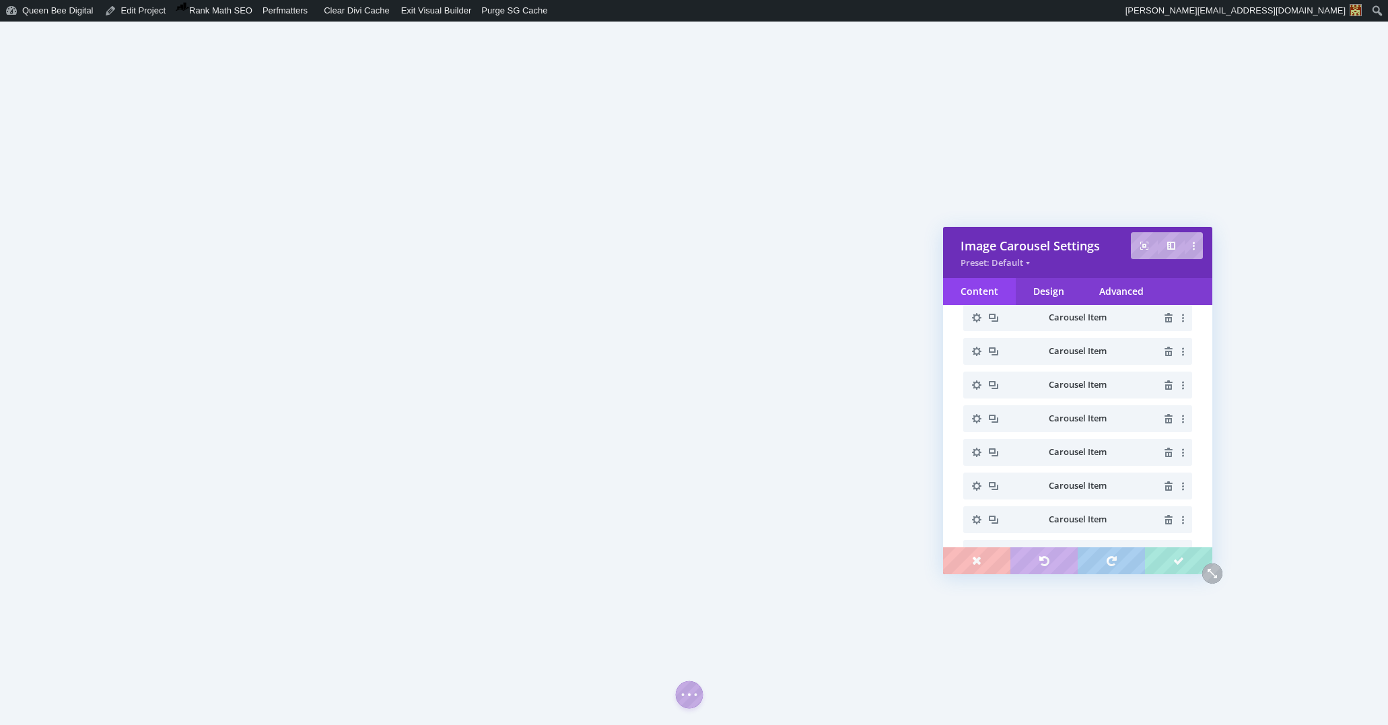
scroll to position [55, 0]
